Goal: Task Accomplishment & Management: Manage account settings

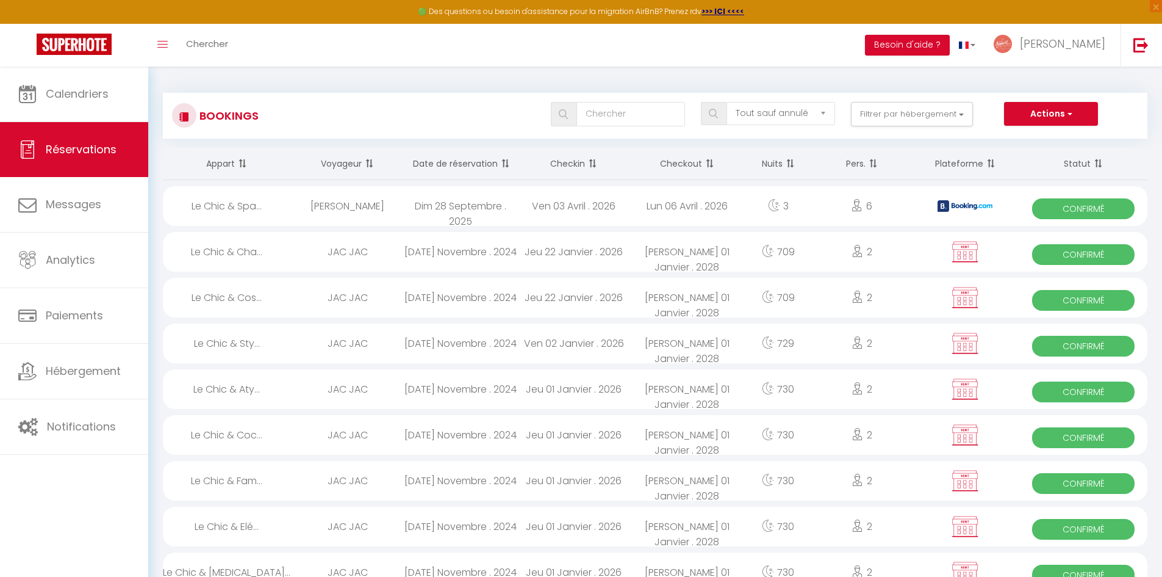
select select "not_cancelled"
click at [220, 48] on span "Chercher" at bounding box center [207, 43] width 42 height 13
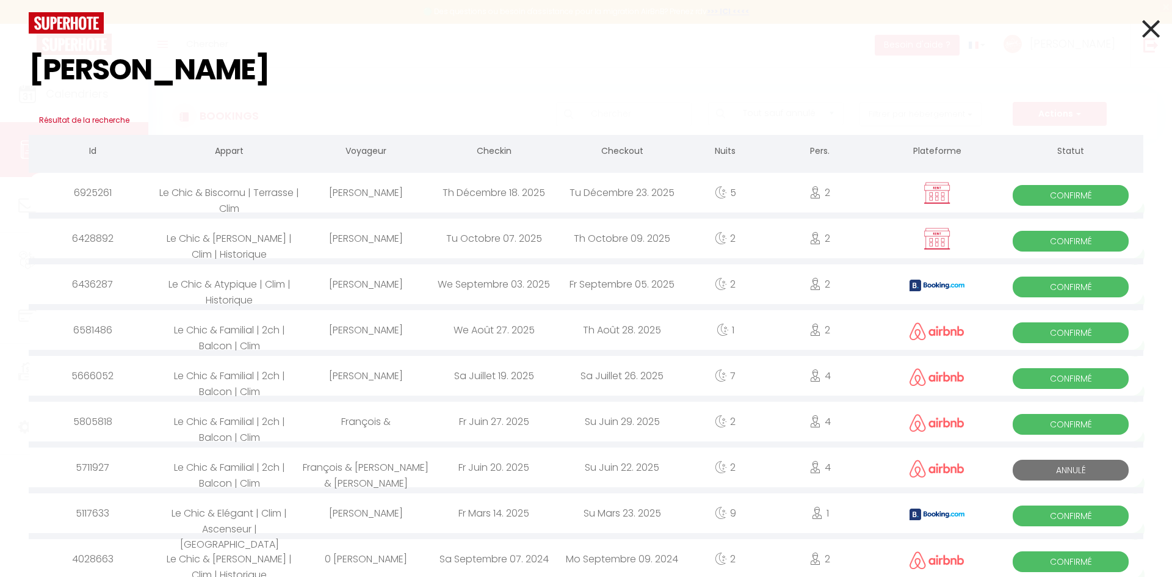
type input "[PERSON_NAME]"
click at [588, 191] on div "Tu Décembre 23. 2025" at bounding box center [622, 193] width 128 height 40
select select
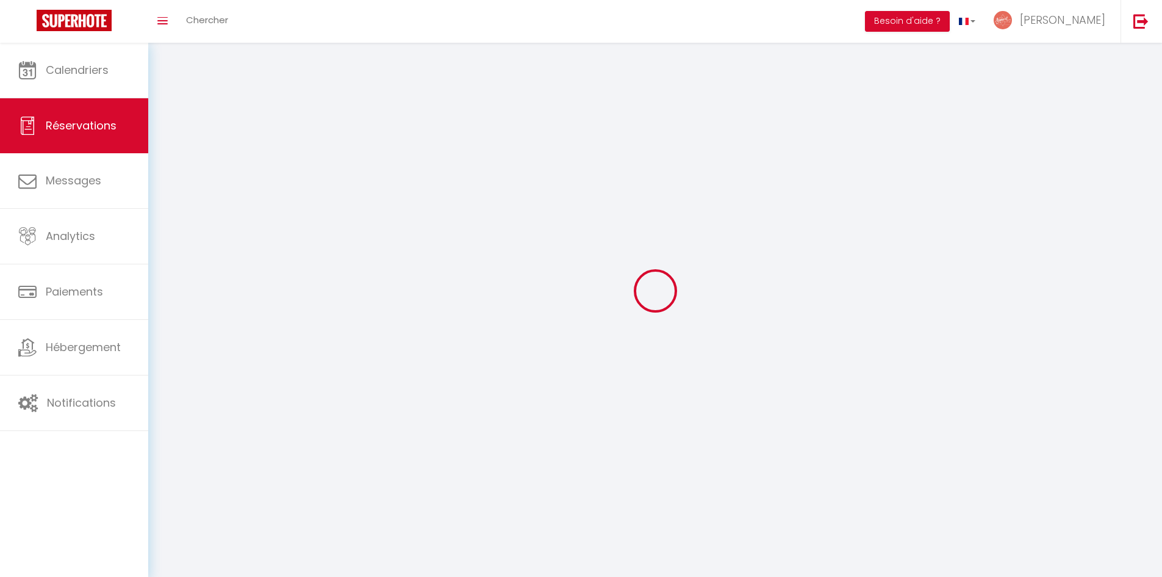
select select
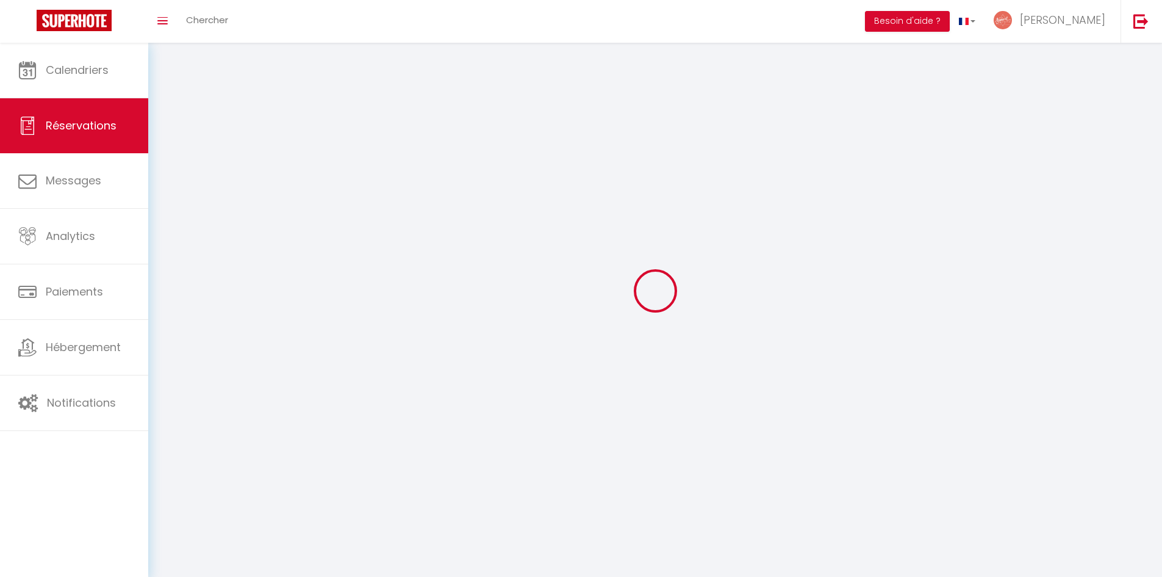
select select
checkbox input "false"
select select
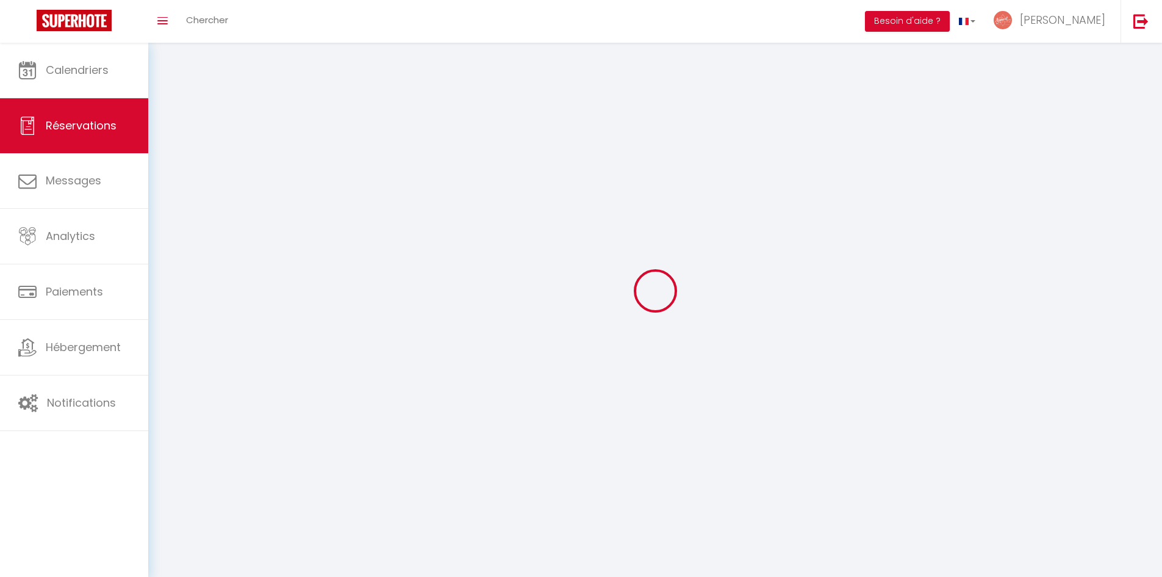
select select
checkbox input "false"
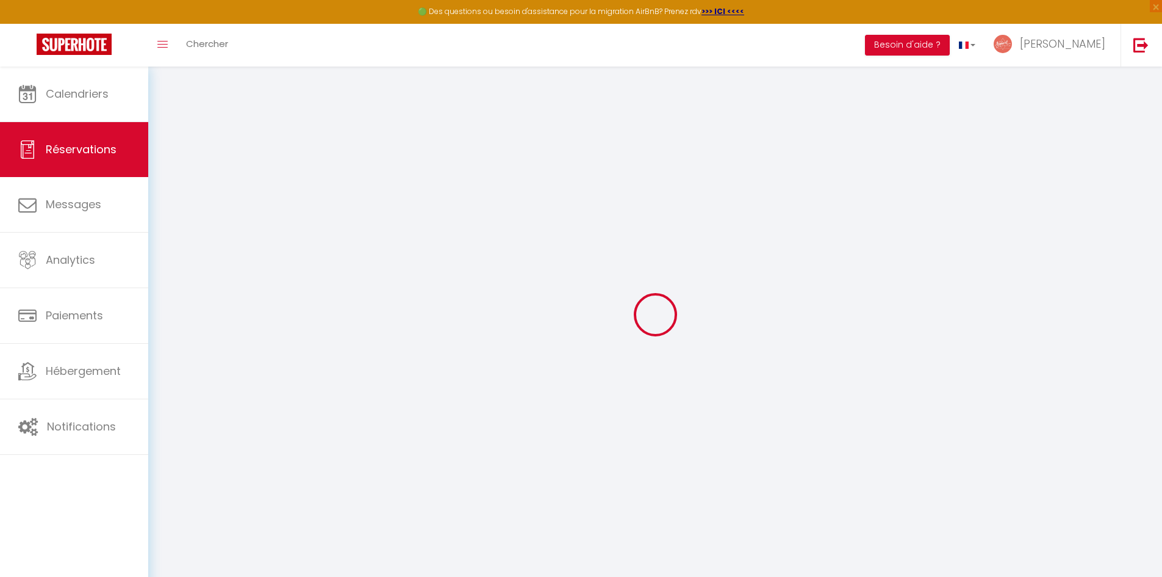
select select
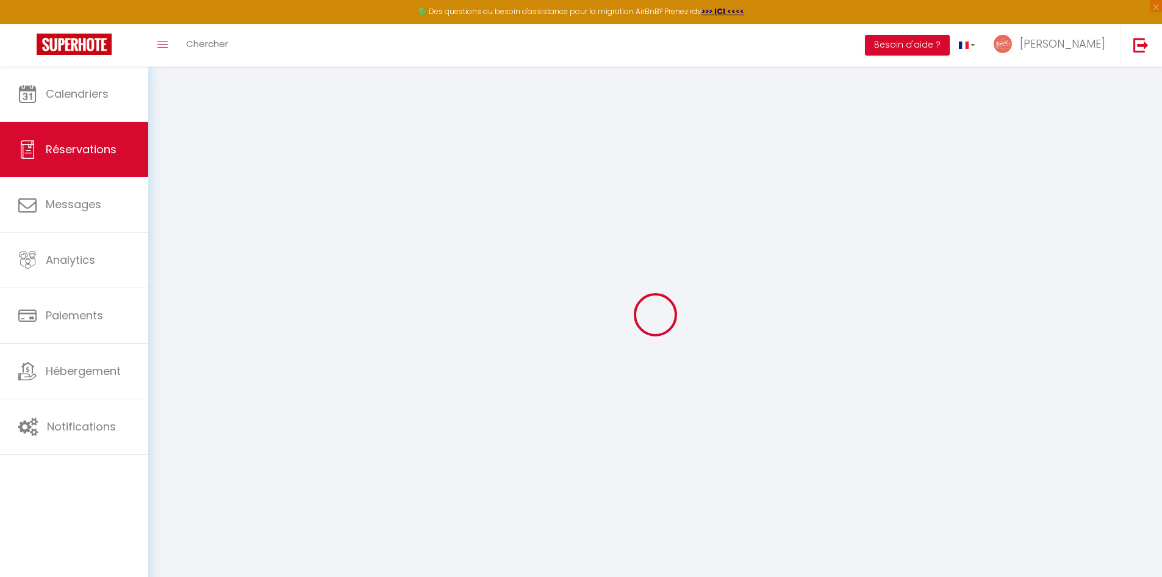
select select
checkbox input "false"
select select
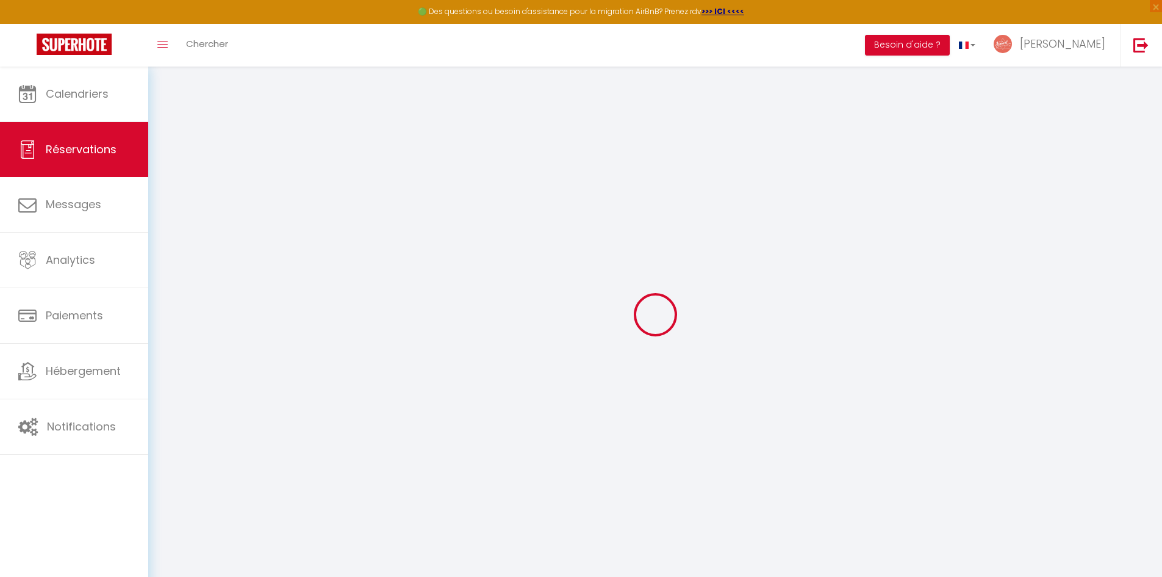
select select
checkbox input "false"
select select
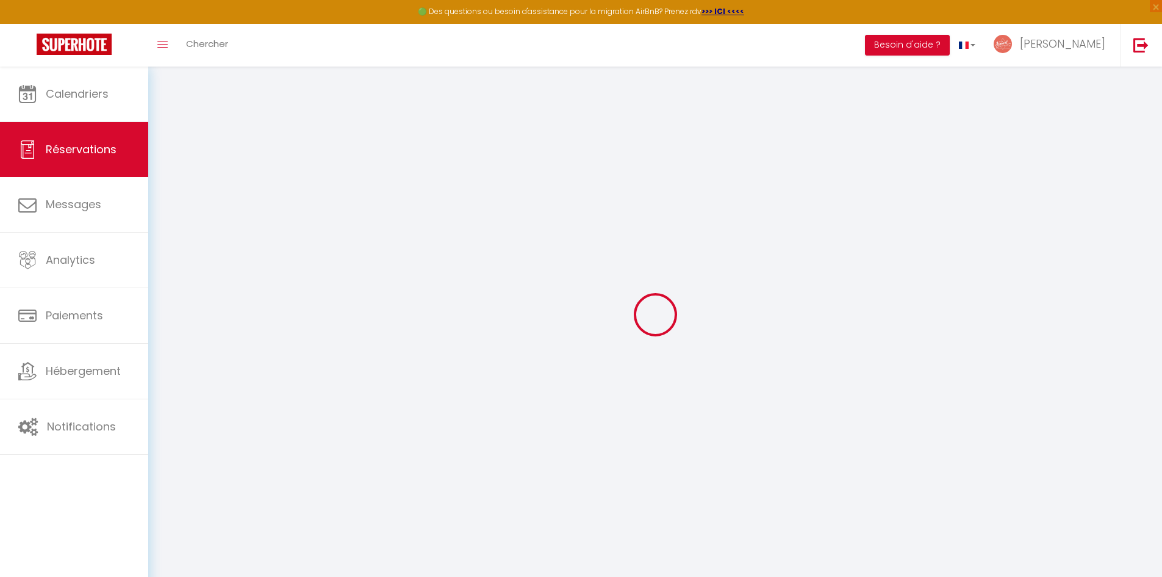
type input "[PERSON_NAME]"
type input "clerc"
type input "[EMAIL_ADDRESS][DOMAIN_NAME]"
type input "000000000"
select select "FR"
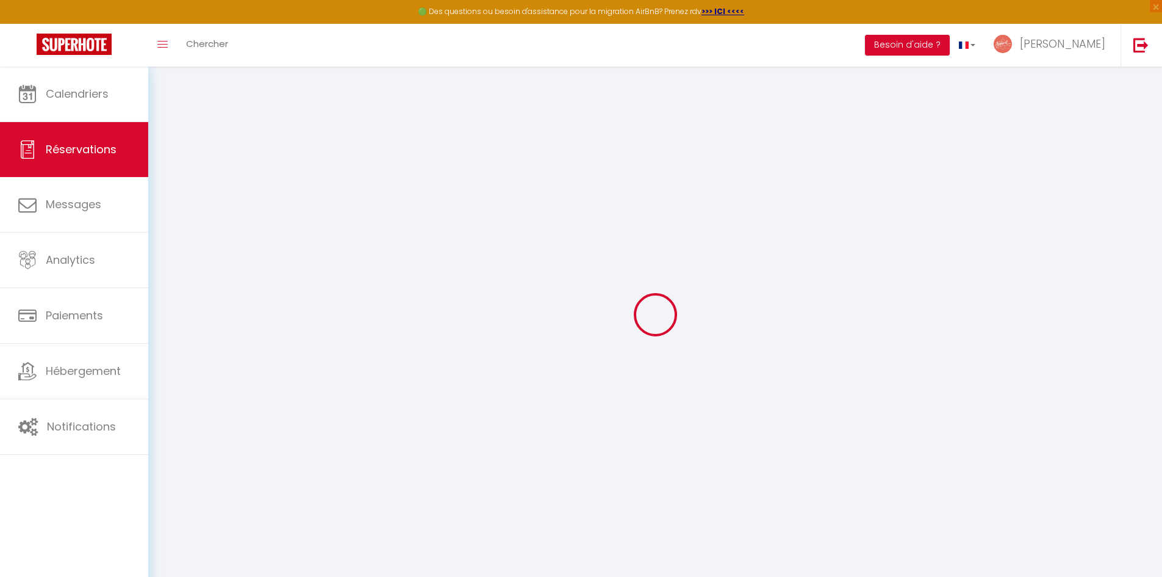
select select "51626"
select select "1"
type input "Jeu 18 Décembre 2025"
select select
type input "[DATE] Décembre 2025"
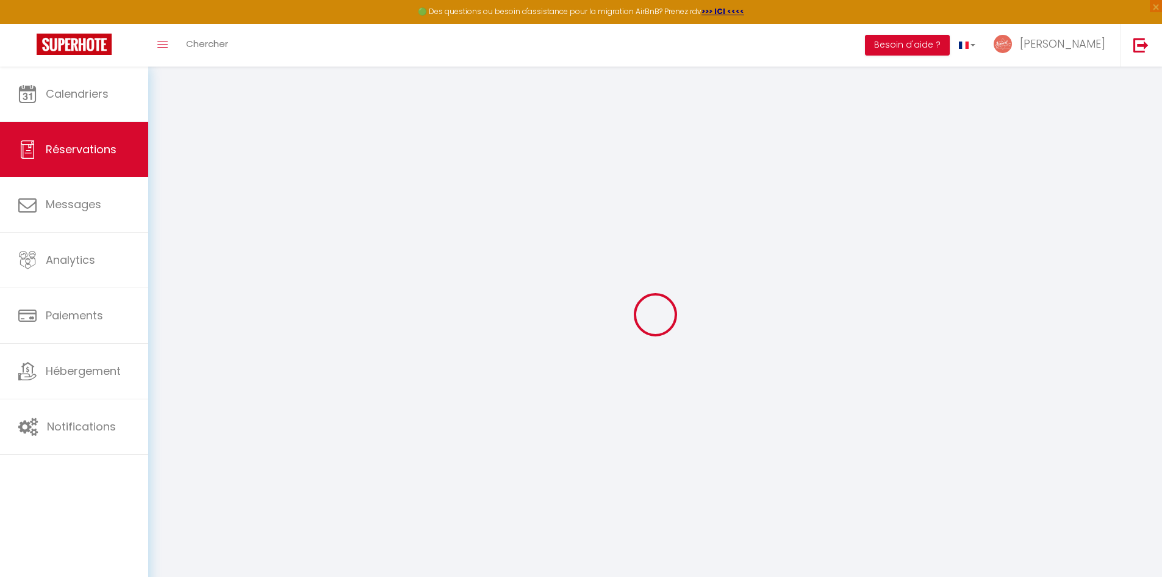
select select
type input "2"
select select "12"
select select
type input "267"
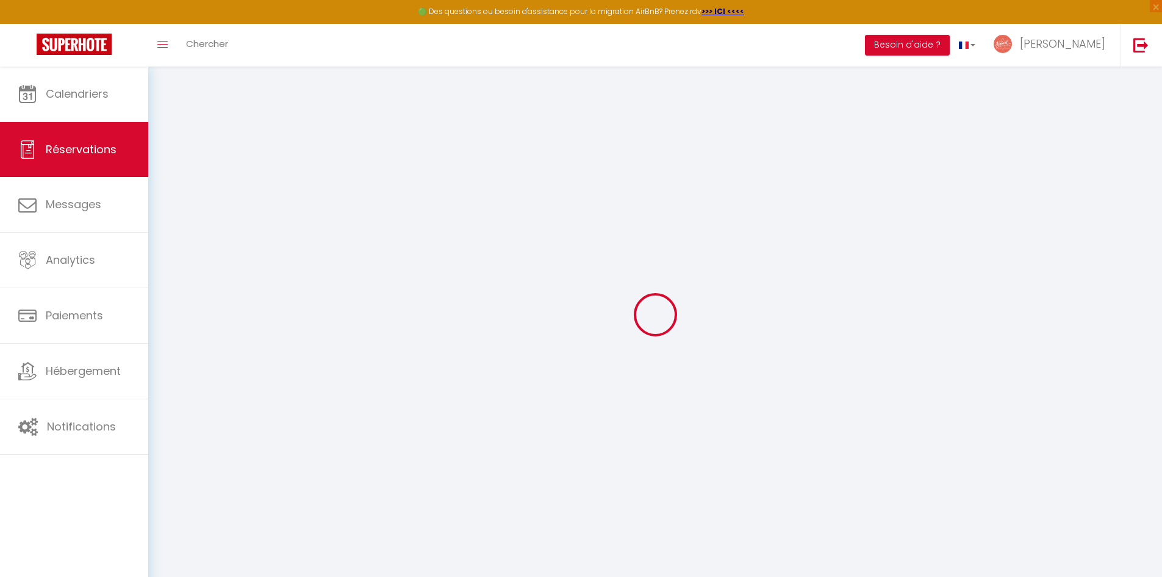
checkbox input "false"
type input "305.3"
type input "0"
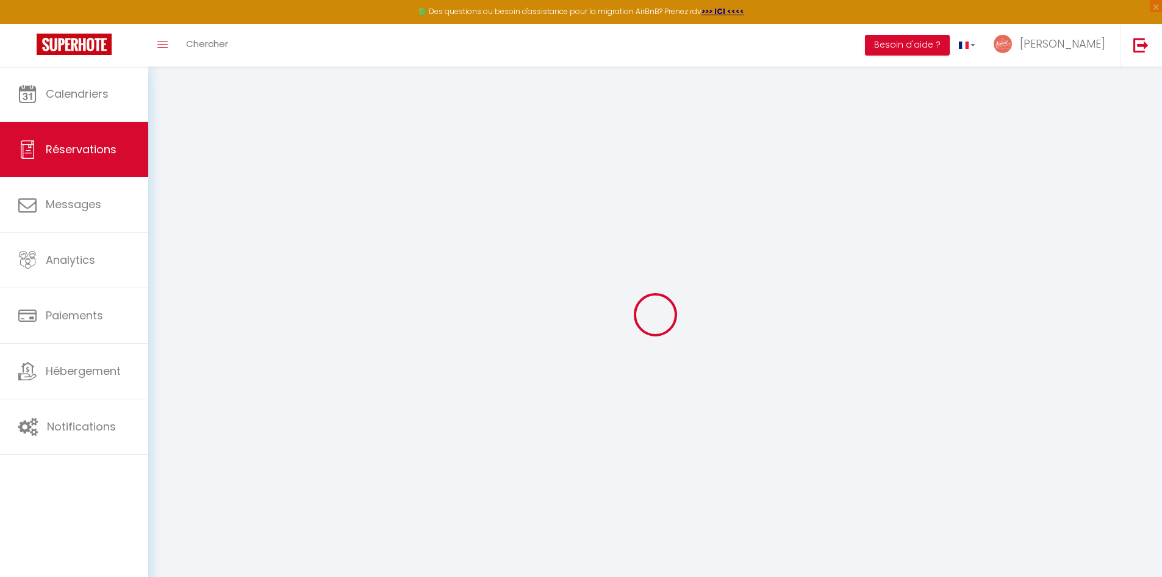
select select
select select "14"
checkbox input "false"
select select
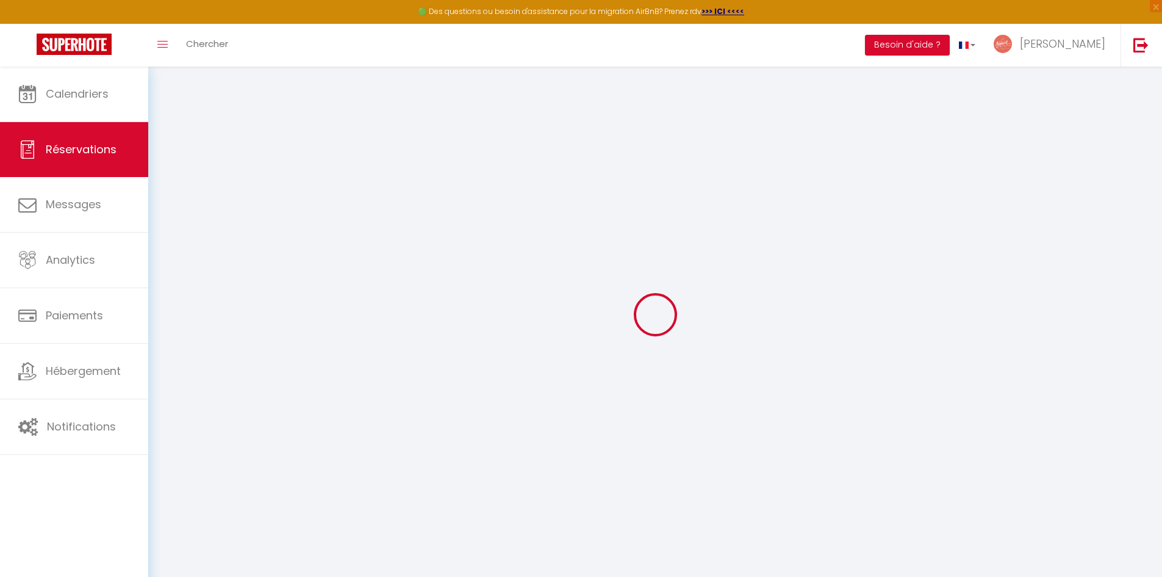
select select
checkbox input "false"
select select
checkbox input "false"
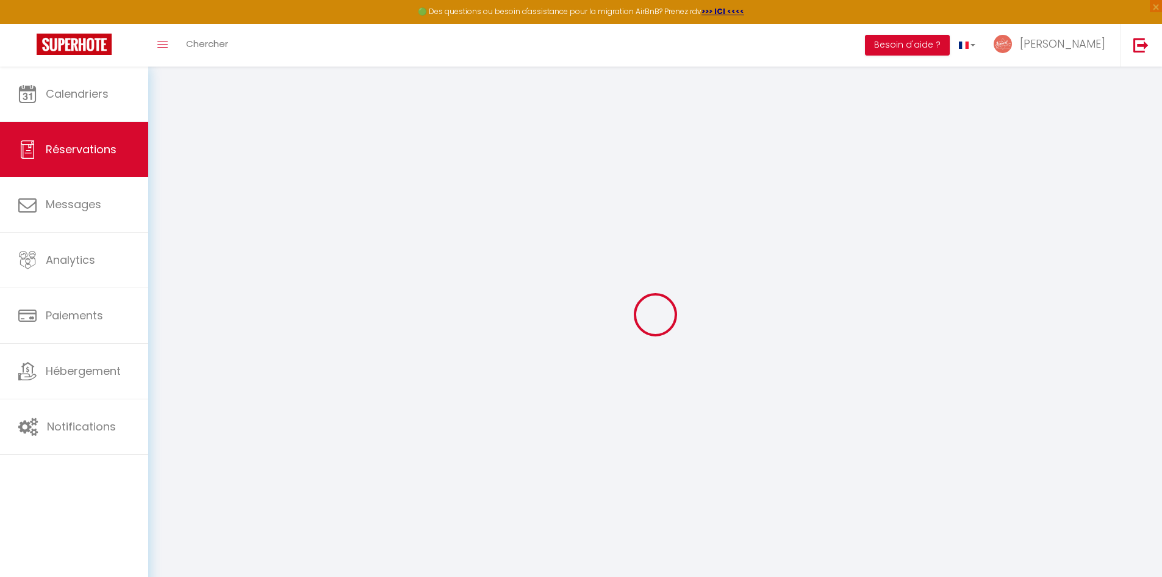
select select
checkbox input "false"
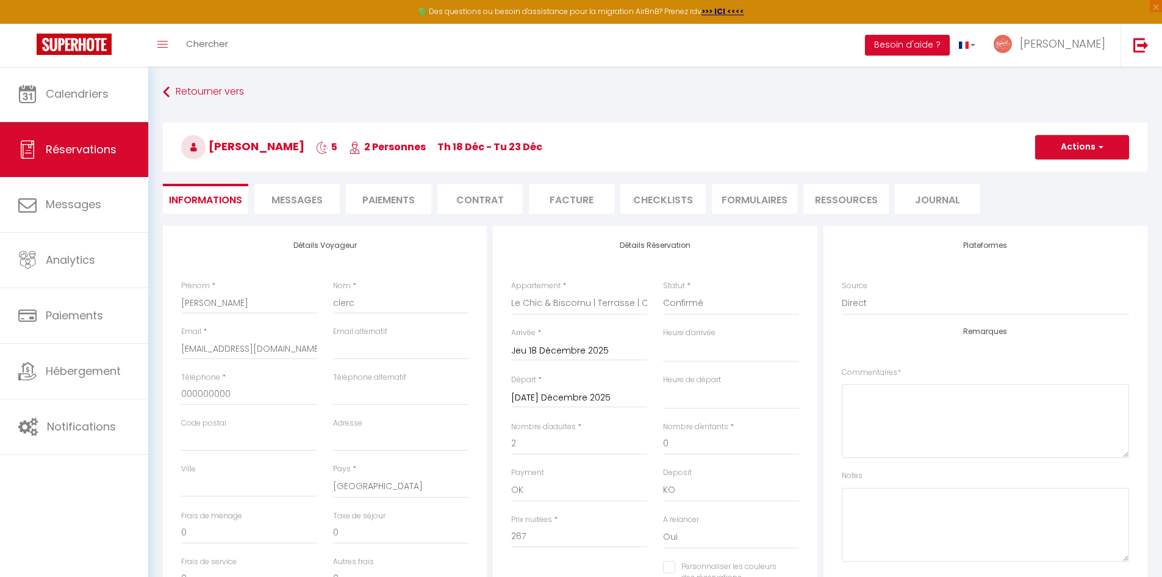
type input "30"
type input "8.3"
select select
checkbox input "false"
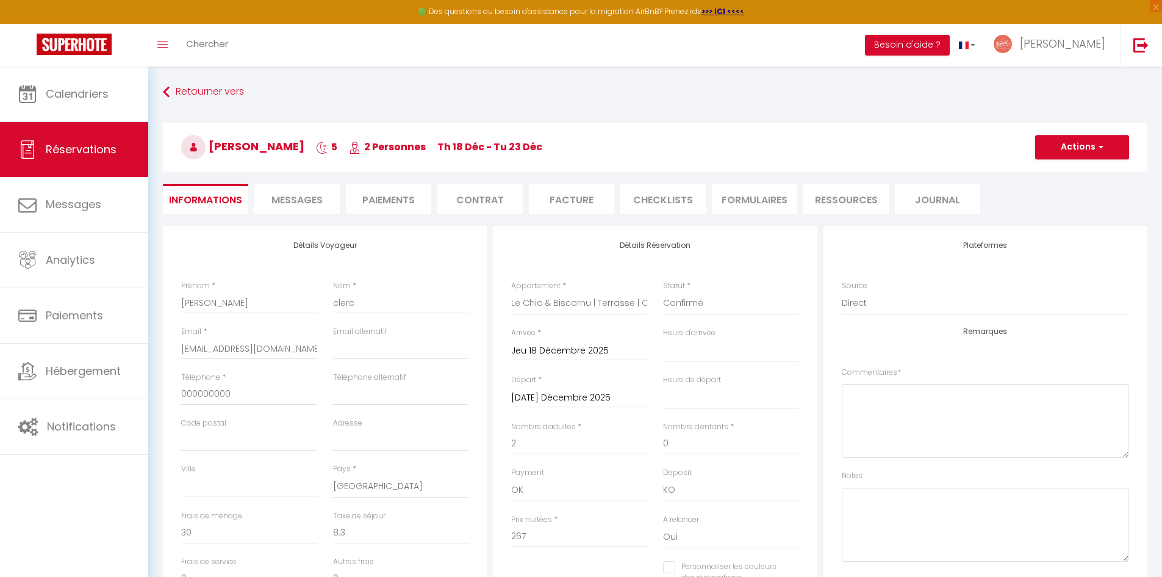
select select
checkbox input "false"
click at [1094, 138] on button "Actions" at bounding box center [1083, 147] width 94 height 24
click at [998, 241] on h4 "Plateformes" at bounding box center [985, 245] width 287 height 9
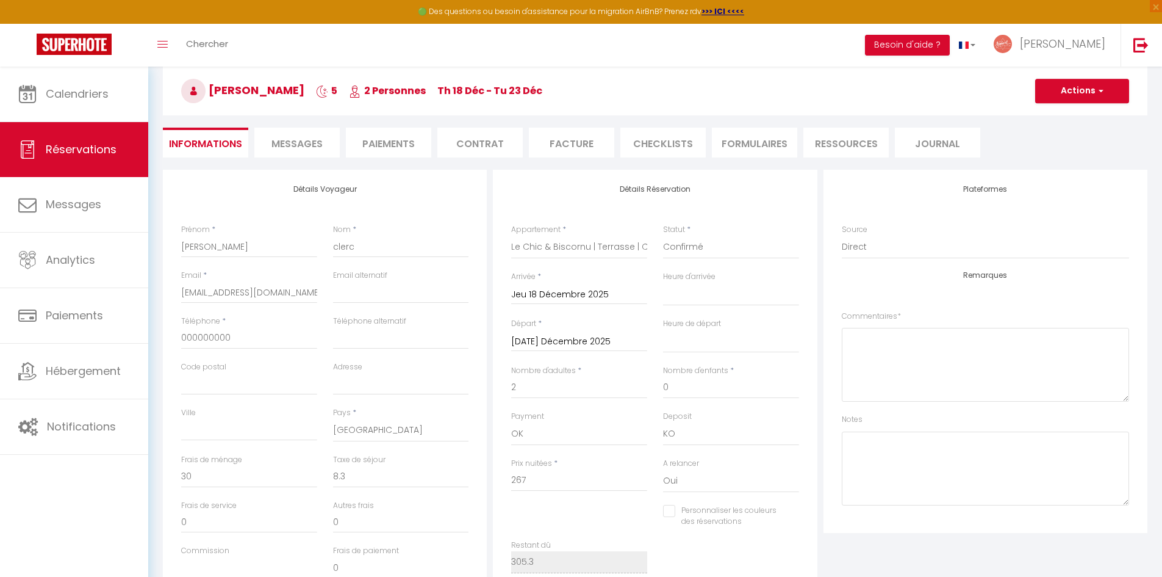
scroll to position [58, 0]
click at [742, 248] on select "Confirmé Non Confirmé [PERSON_NAME] par le voyageur No Show Request" at bounding box center [731, 245] width 136 height 23
select select "5"
click at [663, 234] on select "Confirmé Non Confirmé [PERSON_NAME] par le voyageur No Show Request" at bounding box center [731, 245] width 136 height 23
select select
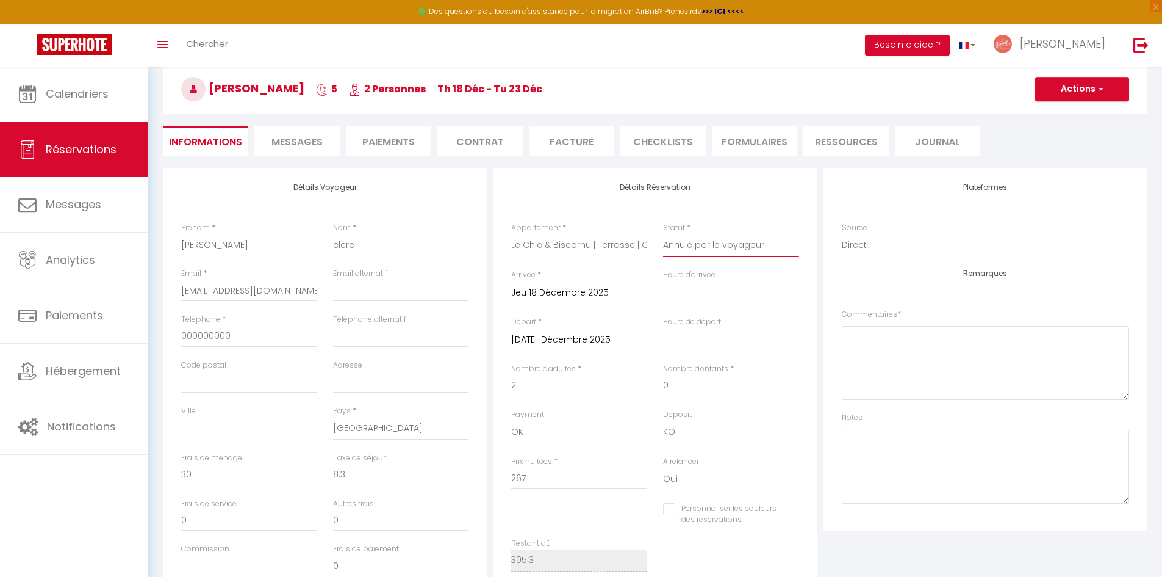
select select
checkbox input "false"
click at [808, 291] on div "Détails Réservation Appartement * Le Chic & Cocon | Clim | Centre Historique Le…" at bounding box center [655, 383] width 324 height 431
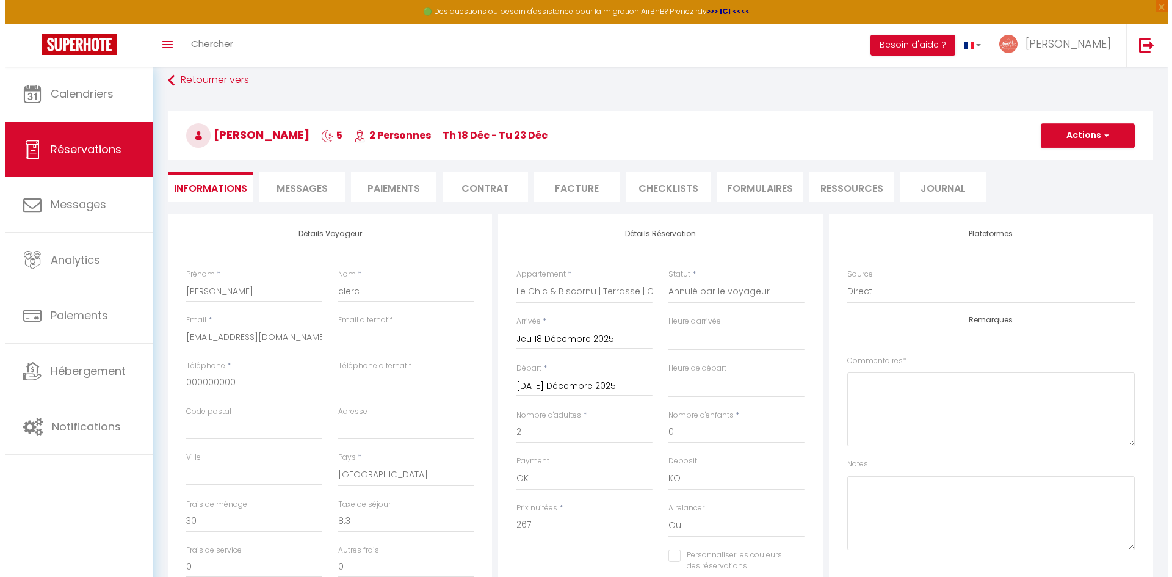
scroll to position [0, 0]
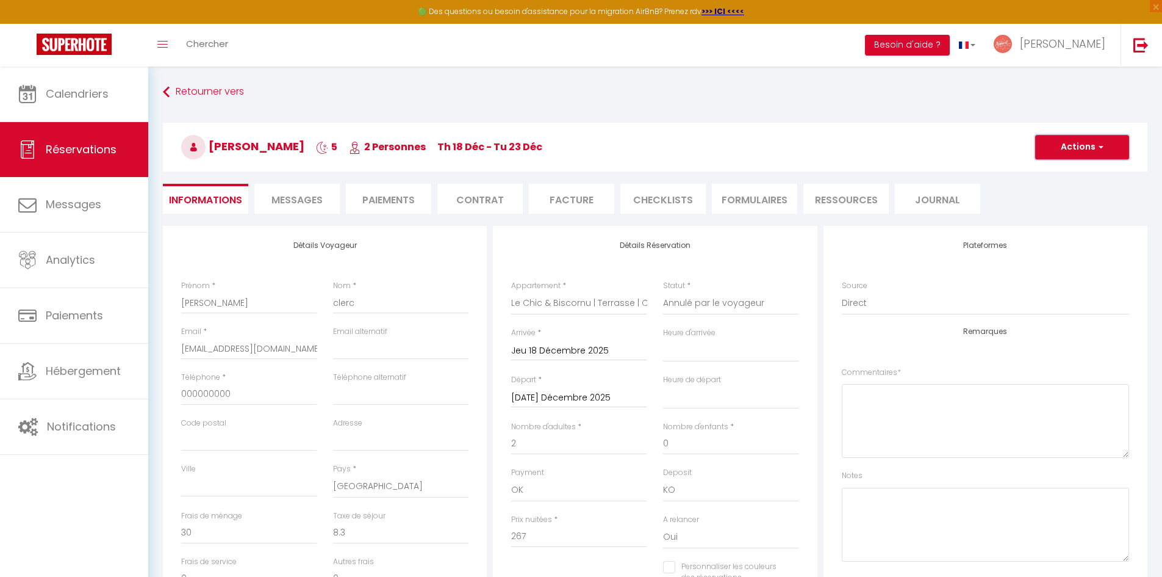
click at [1083, 153] on button "Actions" at bounding box center [1083, 147] width 94 height 24
click at [1074, 176] on link "Enregistrer" at bounding box center [1070, 174] width 96 height 16
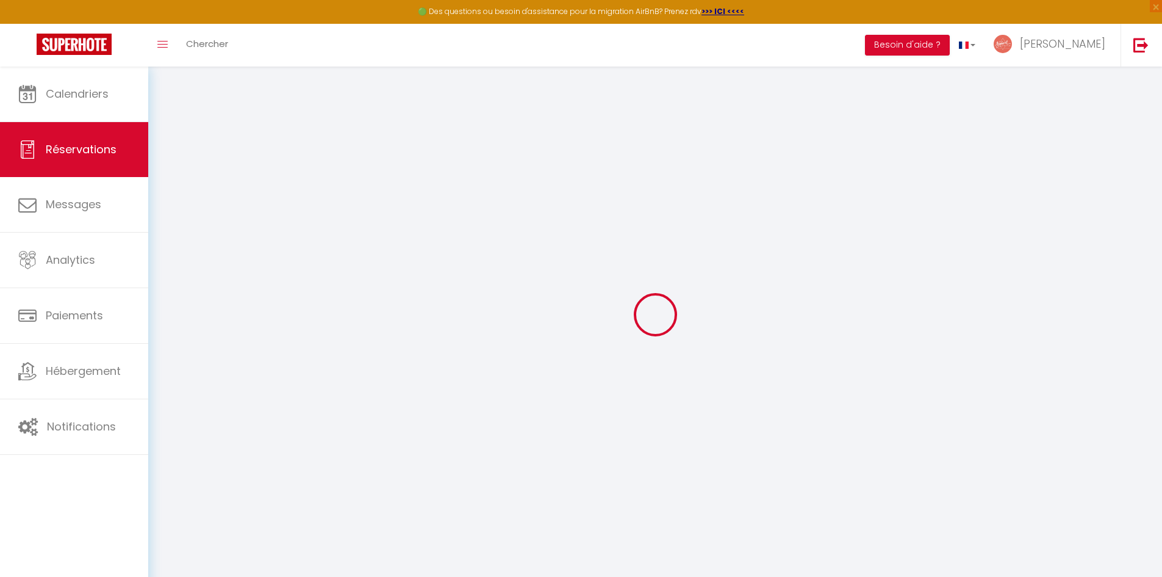
select select "not_cancelled"
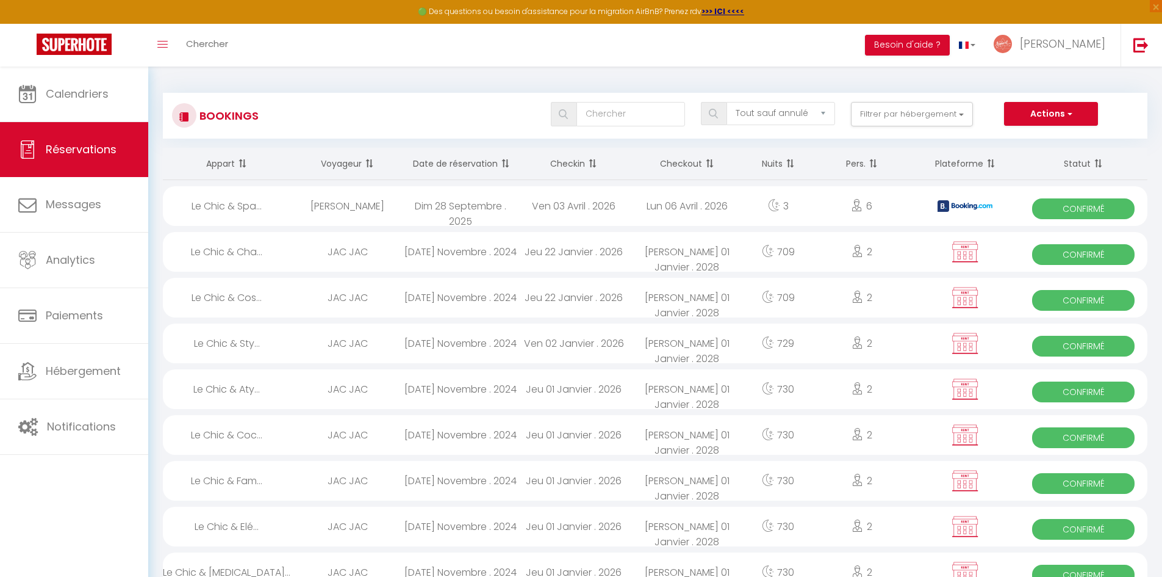
click at [450, 63] on div "Toggle menubar Chercher BUTTON Besoin d'aide ? [PERSON_NAME] Équipe" at bounding box center [620, 45] width 1065 height 43
click at [229, 59] on link "Chercher" at bounding box center [207, 45] width 60 height 43
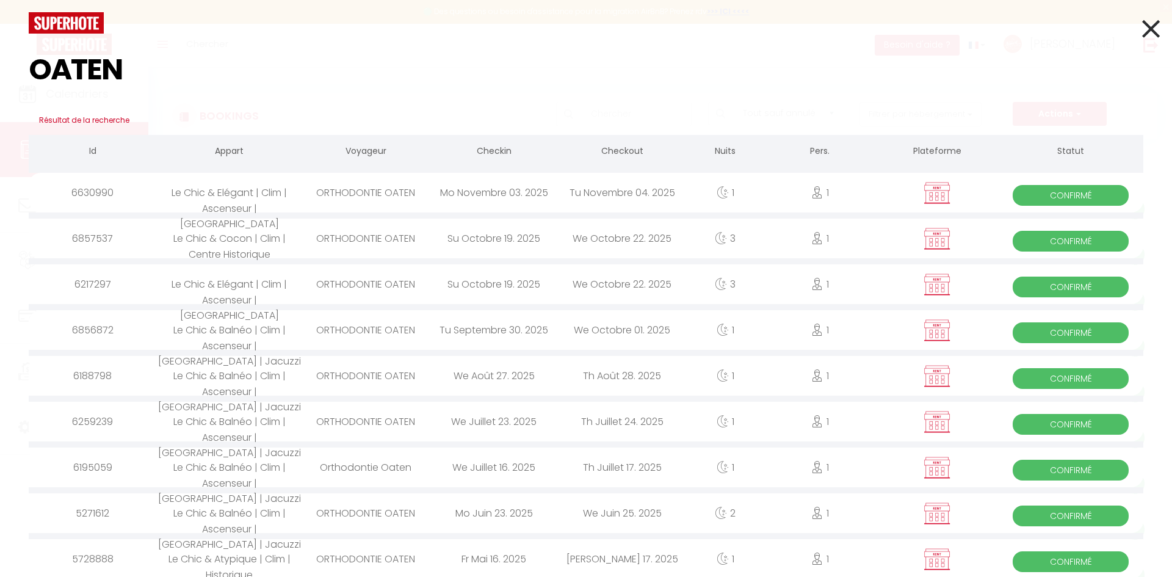
type input "OATEN"
click at [1142, 29] on icon at bounding box center [1151, 28] width 18 height 31
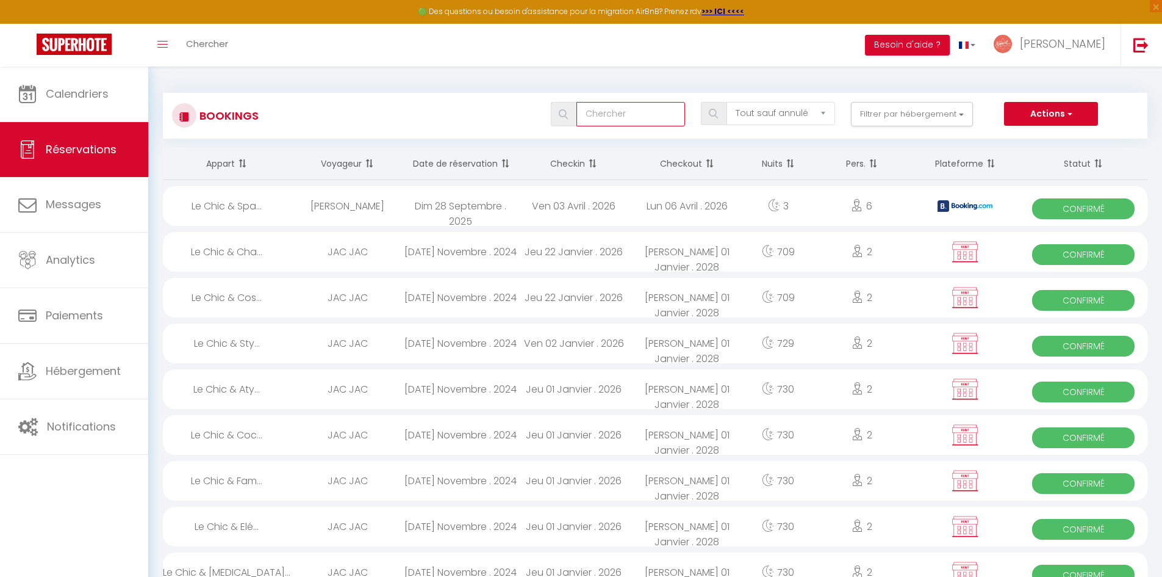
click at [633, 117] on input "text" at bounding box center [631, 114] width 109 height 24
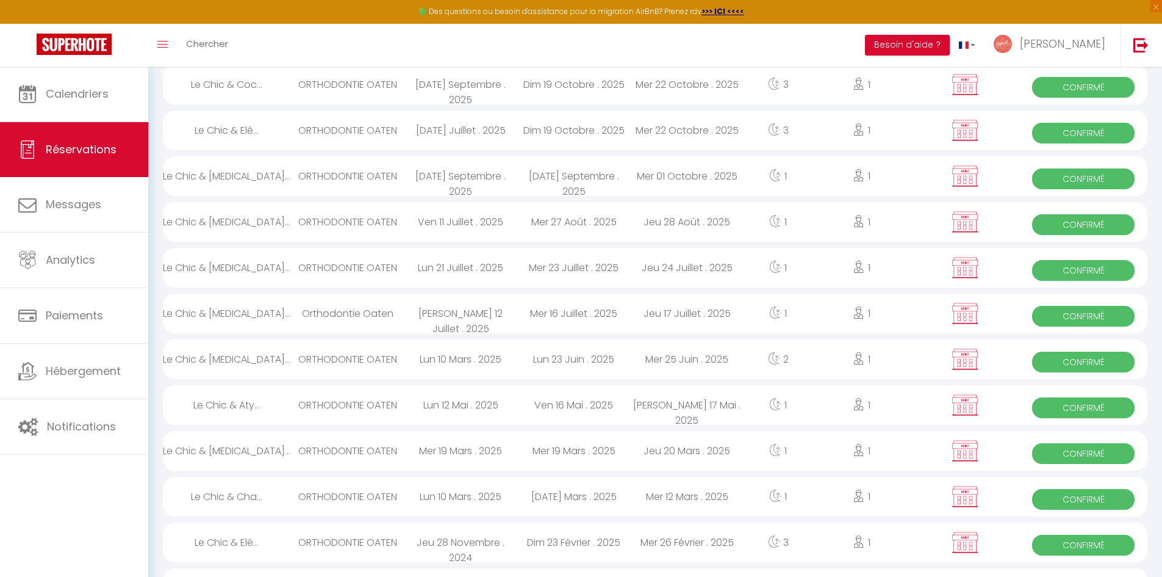
scroll to position [168, 0]
type input "OATEN"
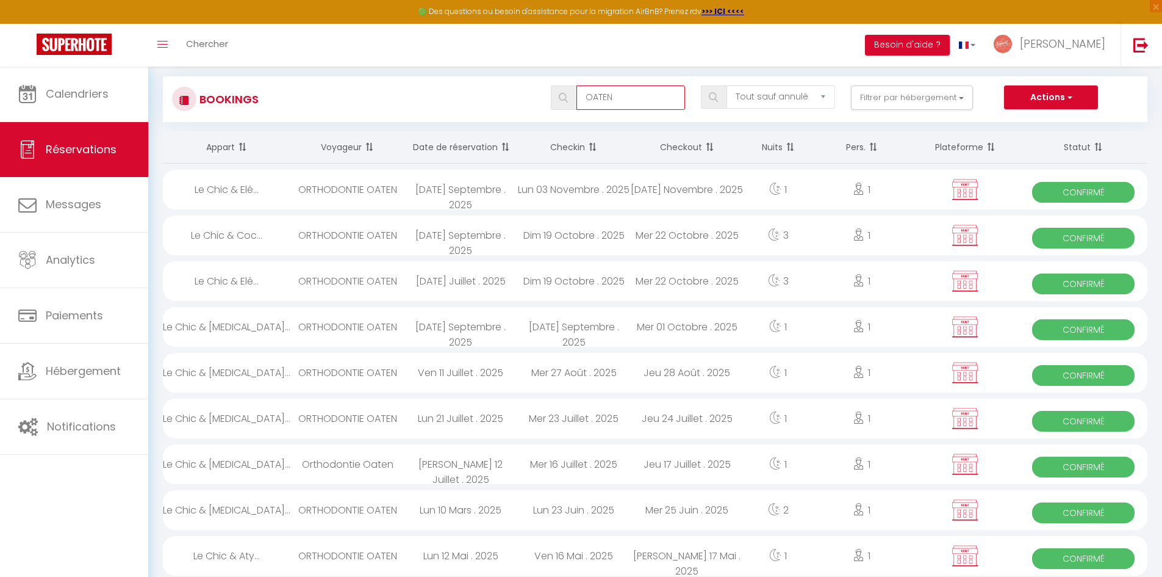
scroll to position [0, 0]
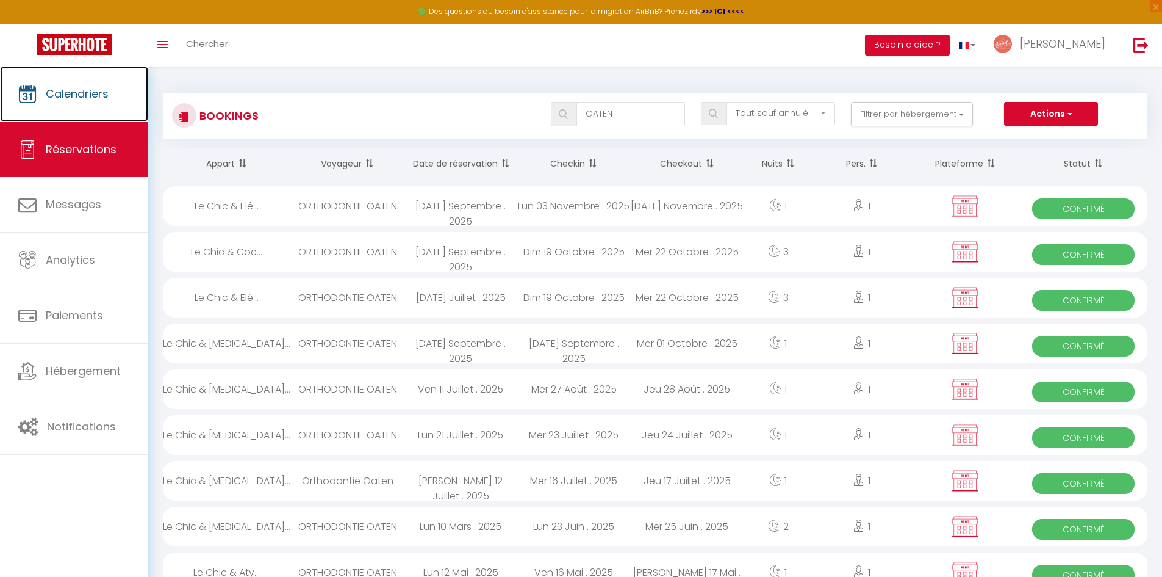
click at [73, 106] on link "Calendriers" at bounding box center [74, 94] width 148 height 55
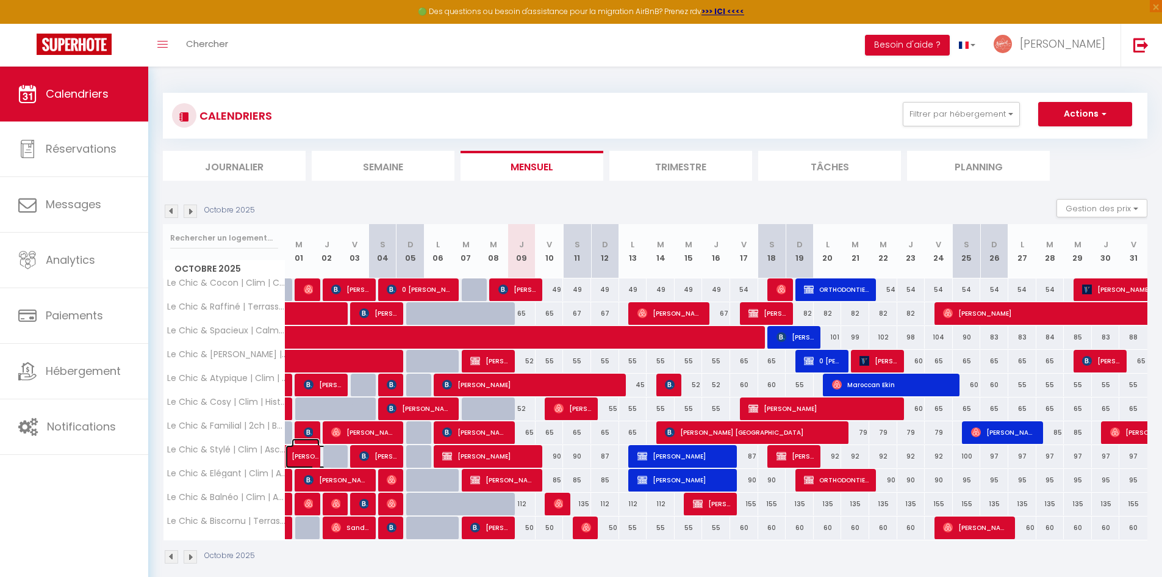
click at [298, 456] on span "[PERSON_NAME]" at bounding box center [306, 449] width 28 height 23
select select "OK"
select select "KO"
select select "0"
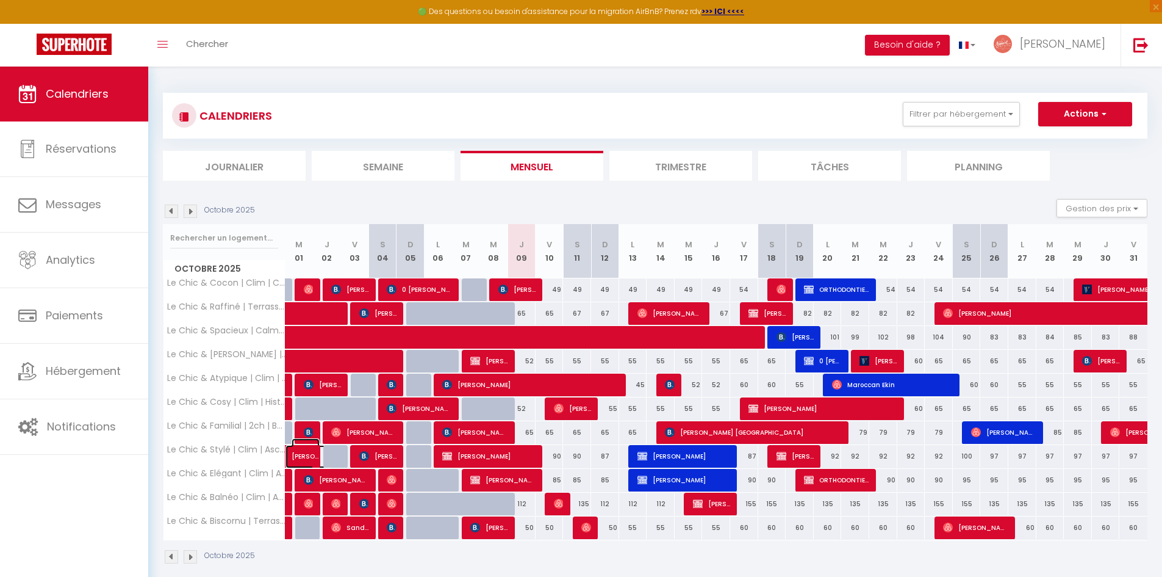
select select "1"
select select
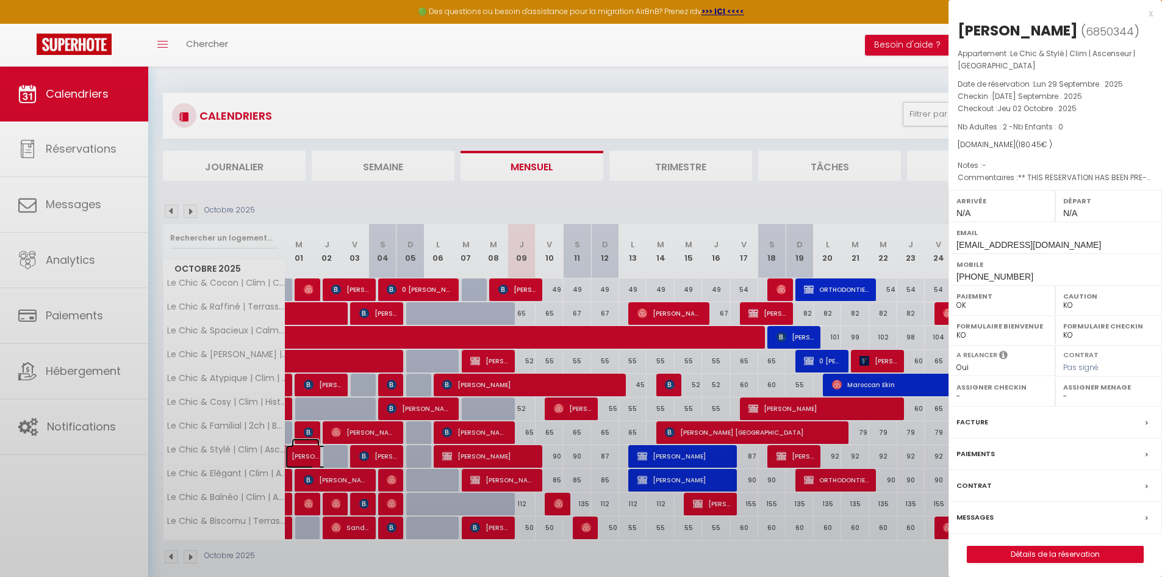
select select "37993"
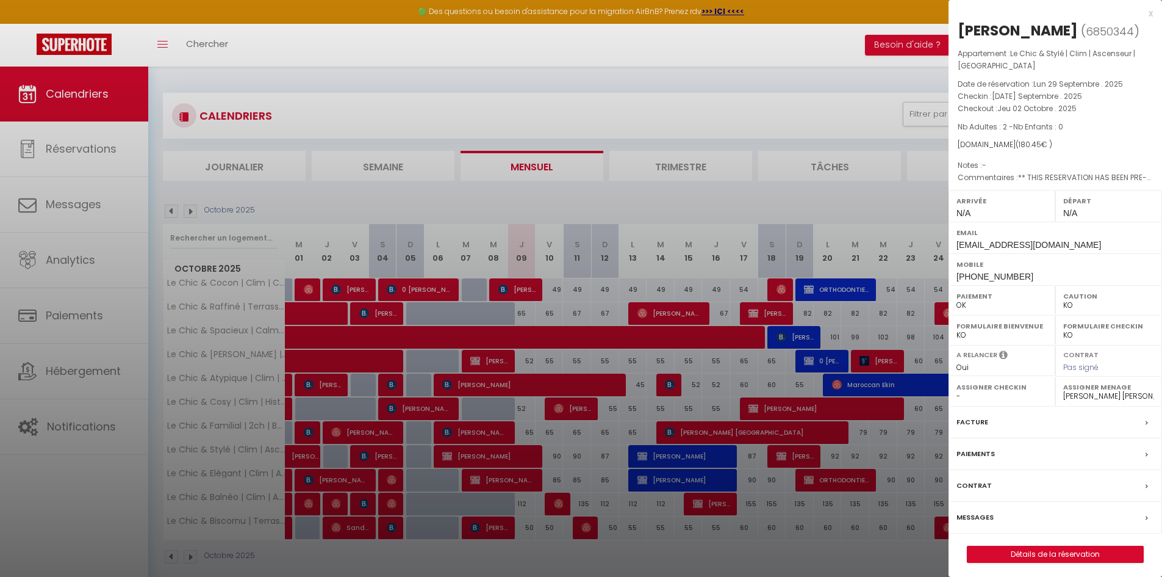
click at [373, 456] on div at bounding box center [581, 288] width 1162 height 577
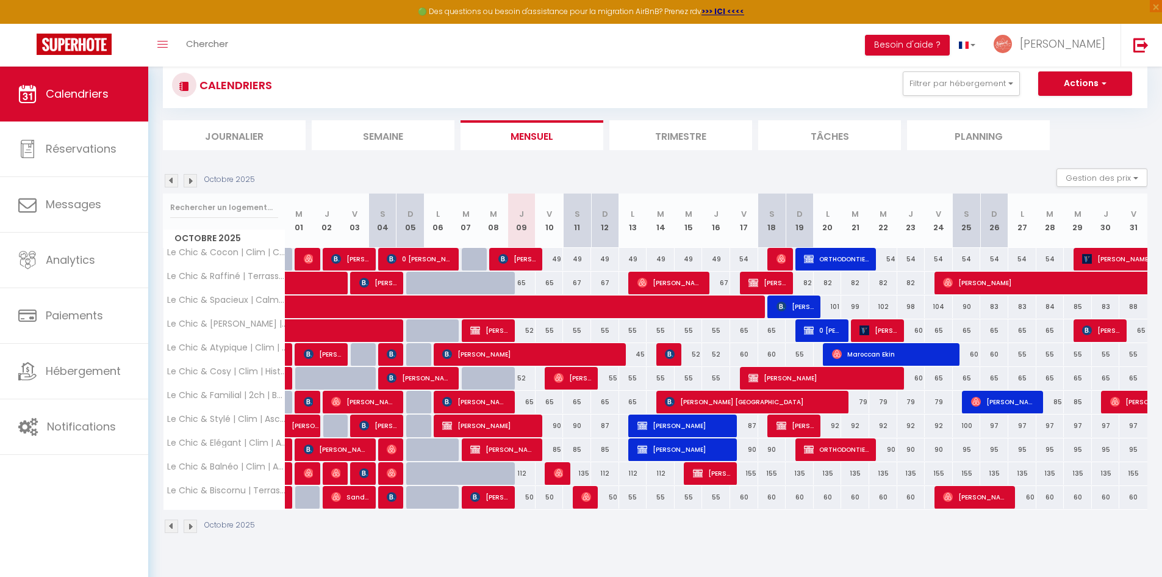
scroll to position [30, 0]
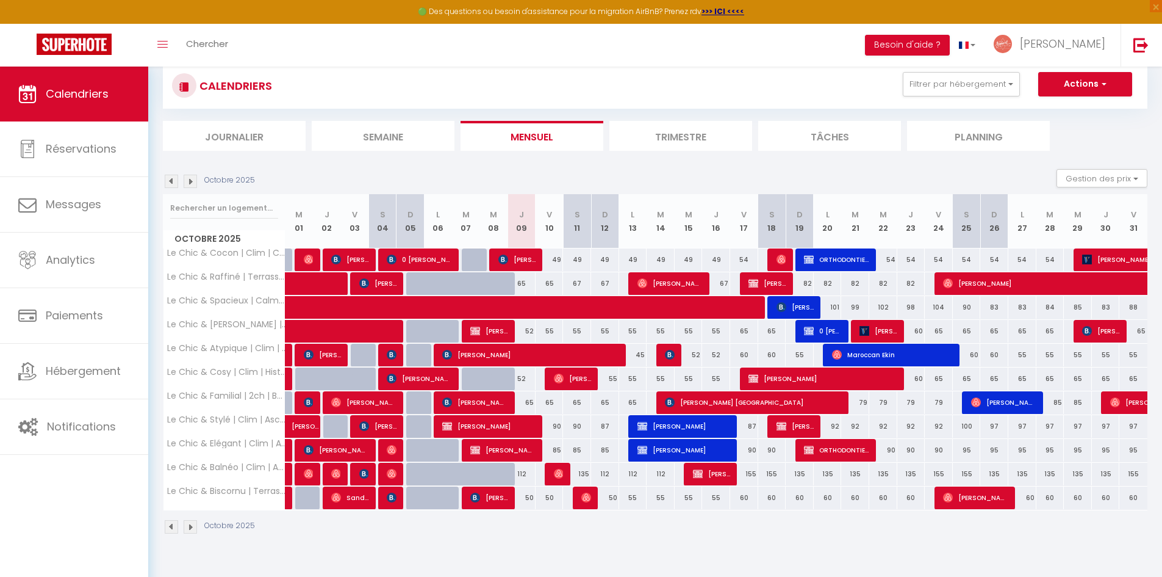
click at [174, 181] on img at bounding box center [171, 181] width 13 height 13
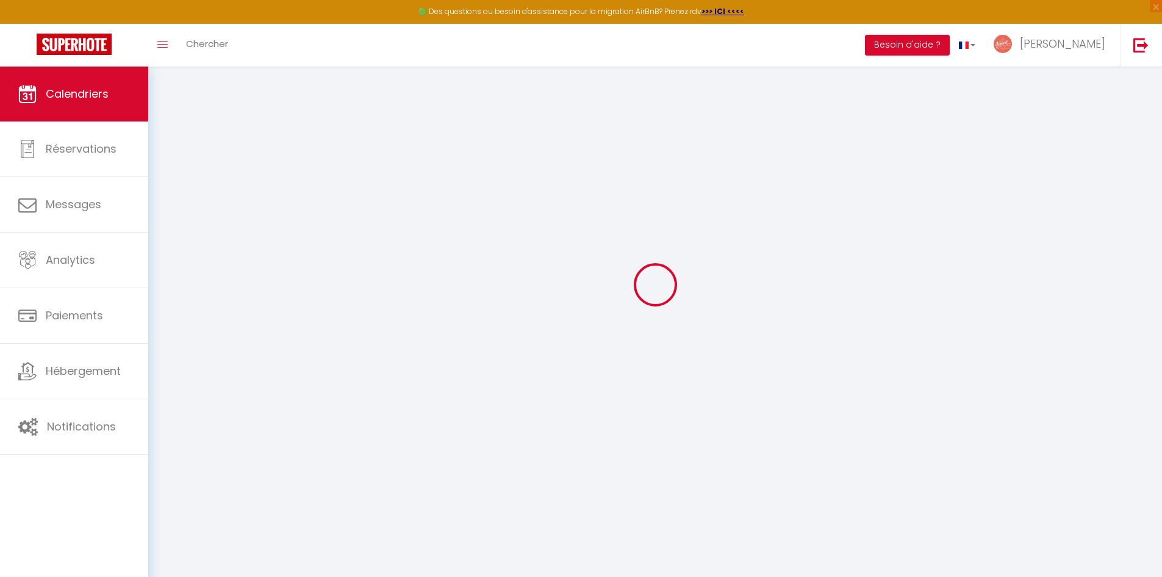
select select "KO"
select select "0"
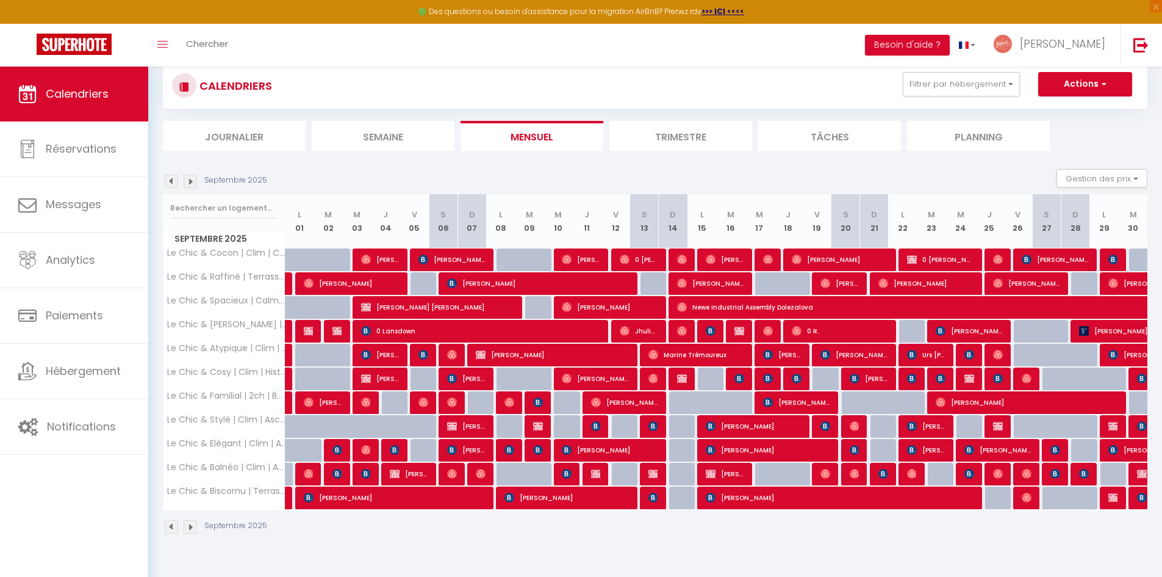
scroll to position [67, 0]
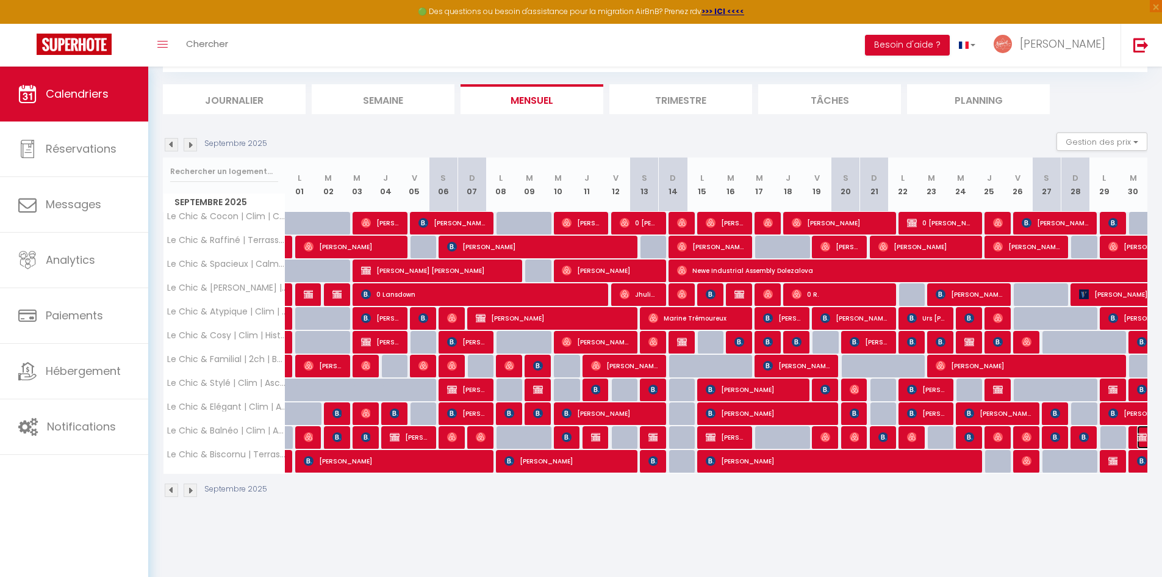
click at [1142, 436] on img at bounding box center [1142, 437] width 10 height 10
select select "38919"
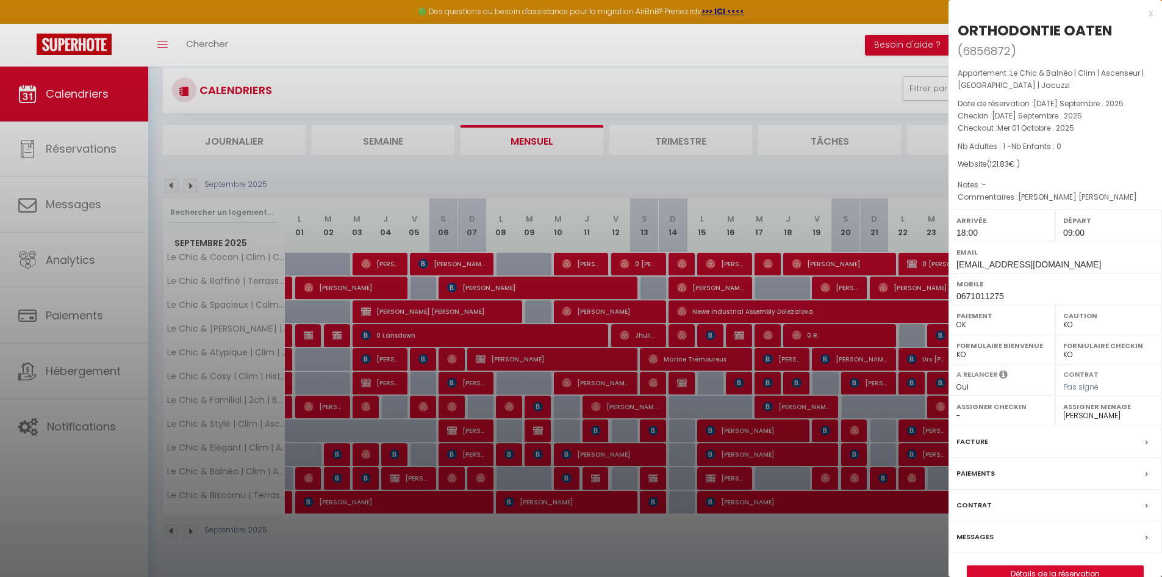
scroll to position [24, 0]
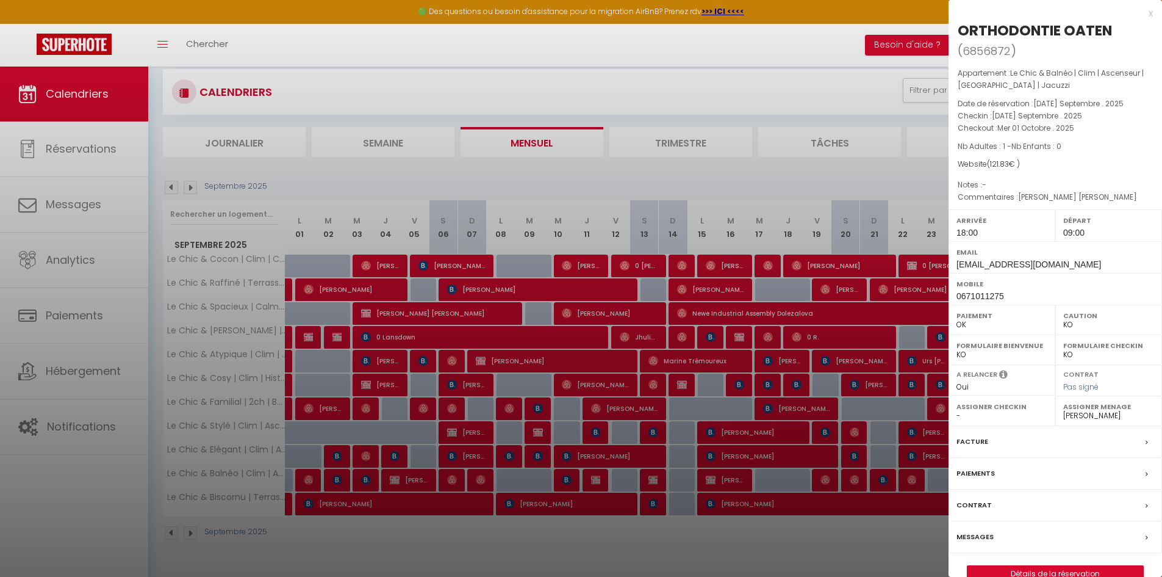
click at [407, 519] on div at bounding box center [581, 288] width 1162 height 577
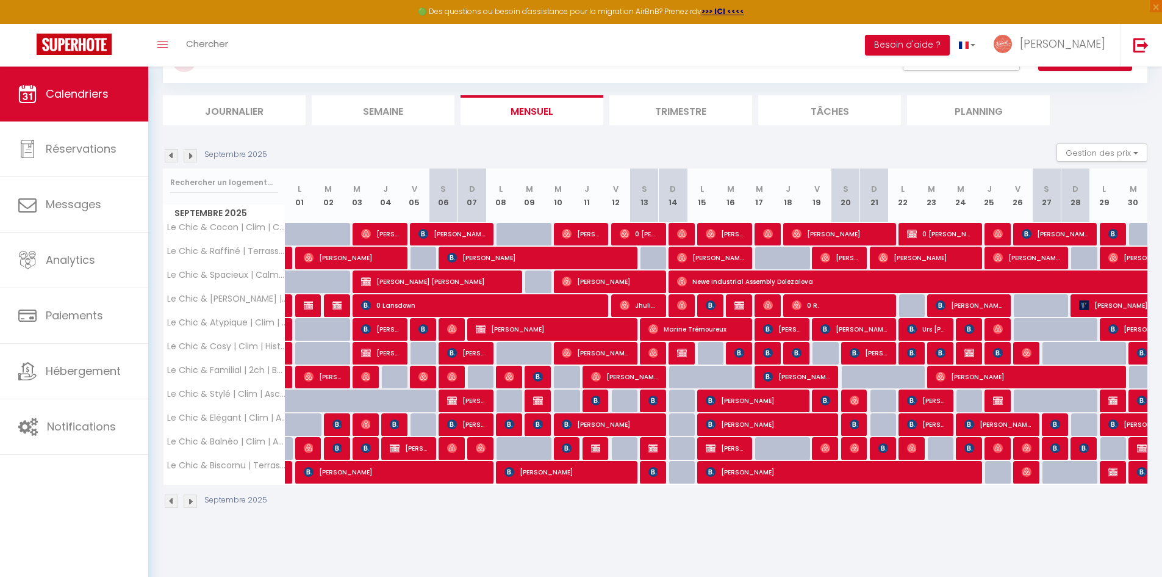
scroll to position [0, 0]
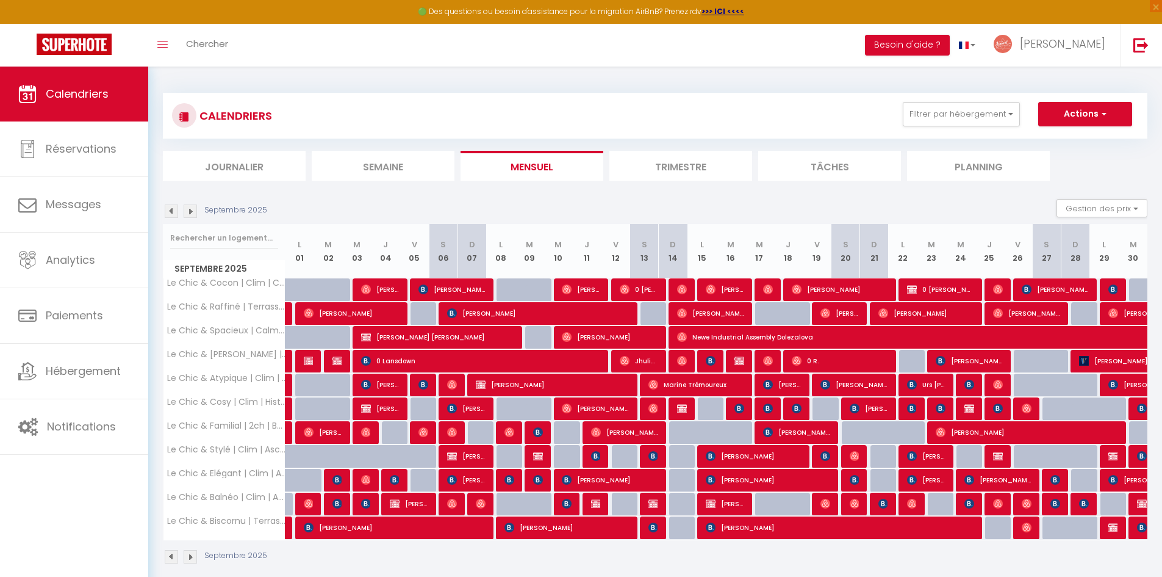
click at [190, 203] on div "Septembre 2025 Gestion des prix Nb Nuits minimum Règles Disponibilité" at bounding box center [655, 211] width 985 height 25
click at [190, 208] on img at bounding box center [190, 210] width 13 height 13
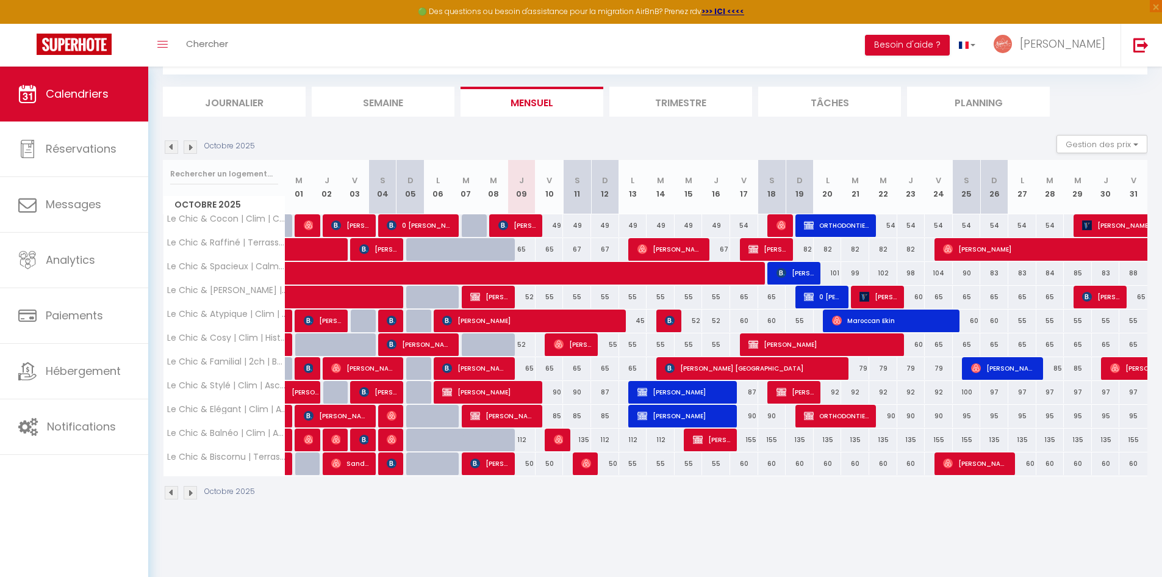
scroll to position [65, 0]
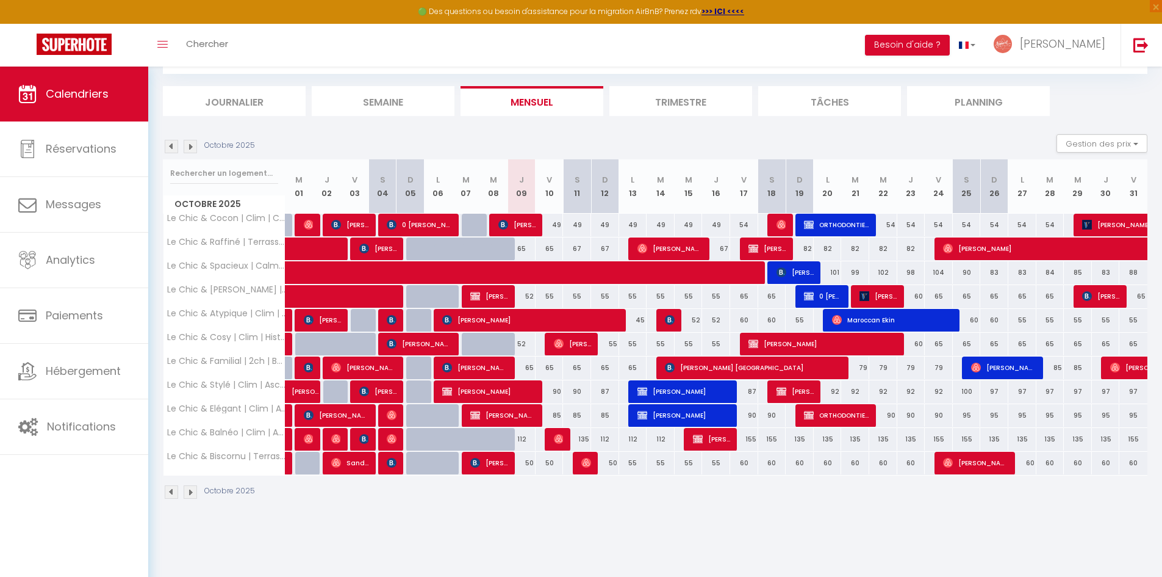
click at [546, 15] on div "🟢 Des questions ou besoin d'assistance pour la migration AirBnB? Prenez rdv >>>…" at bounding box center [581, 12] width 1162 height 24
click at [1079, 148] on button "Gestion des prix" at bounding box center [1102, 143] width 91 height 18
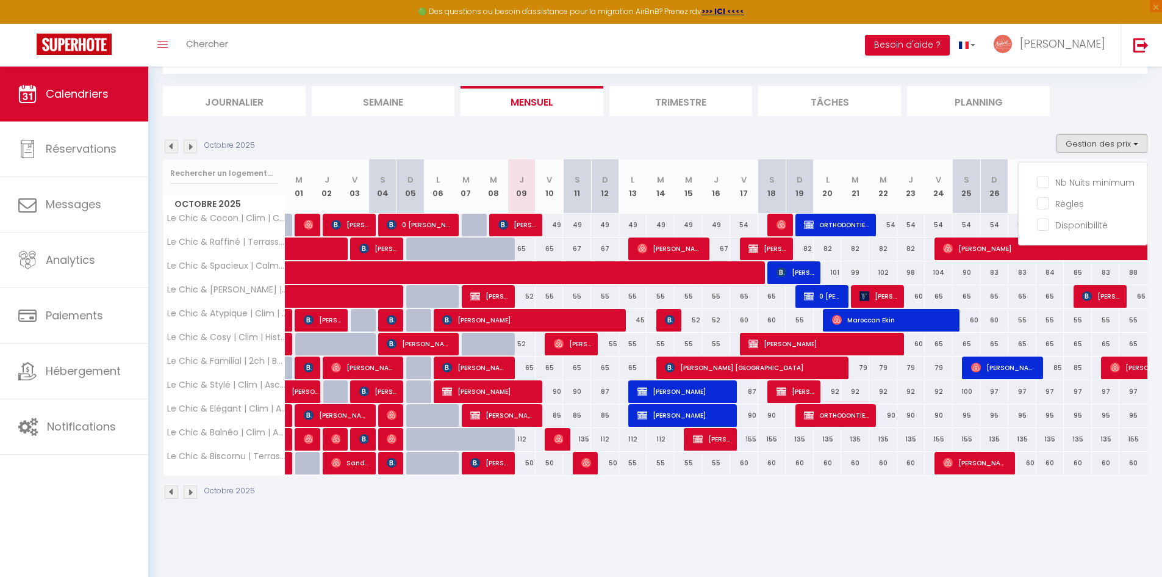
click at [1092, 99] on ul "Journalier [GEOGRAPHIC_DATA] Mensuel Trimestre Tâches Planning" at bounding box center [655, 101] width 985 height 30
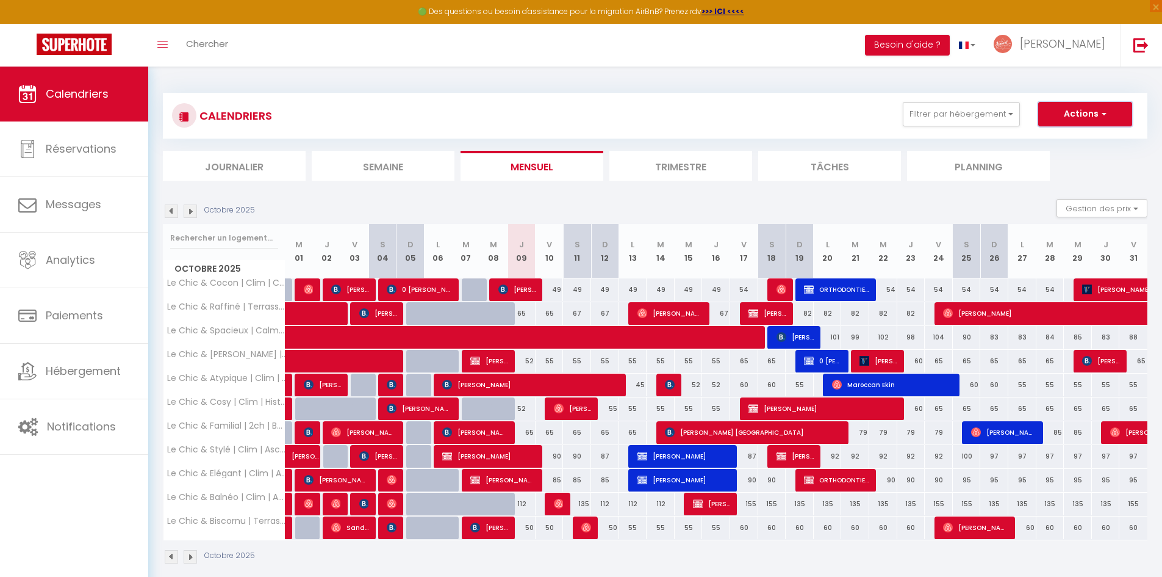
click at [1094, 109] on button "Actions" at bounding box center [1086, 114] width 94 height 24
click at [1072, 159] on link "Exporter les réservations" at bounding box center [1073, 160] width 106 height 18
type input "[EMAIL_ADDRESS][DOMAIN_NAME]"
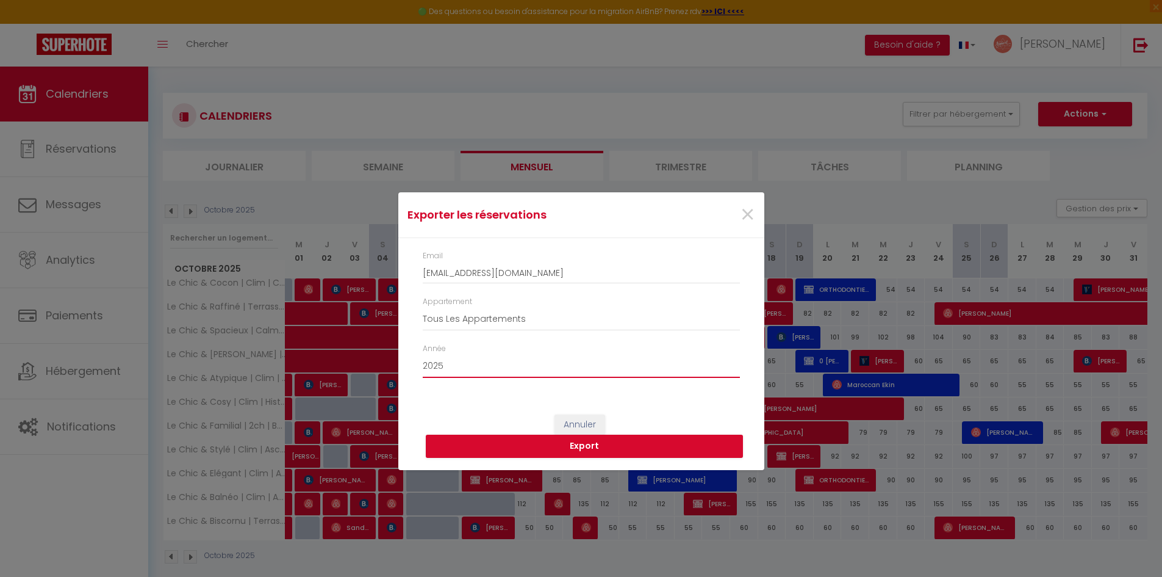
click at [501, 372] on select "2015 2016 2017 2018 2019 2020 2021 2022 2023 2024 2025 2026 2027 2028" at bounding box center [581, 366] width 317 height 23
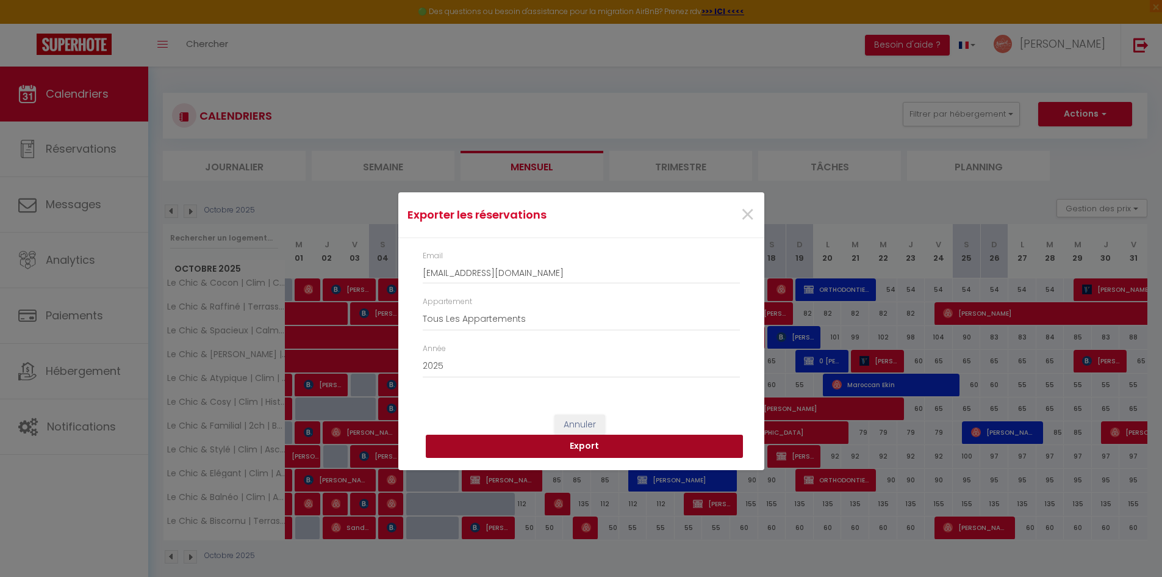
click at [546, 441] on button "Export" at bounding box center [584, 445] width 317 height 23
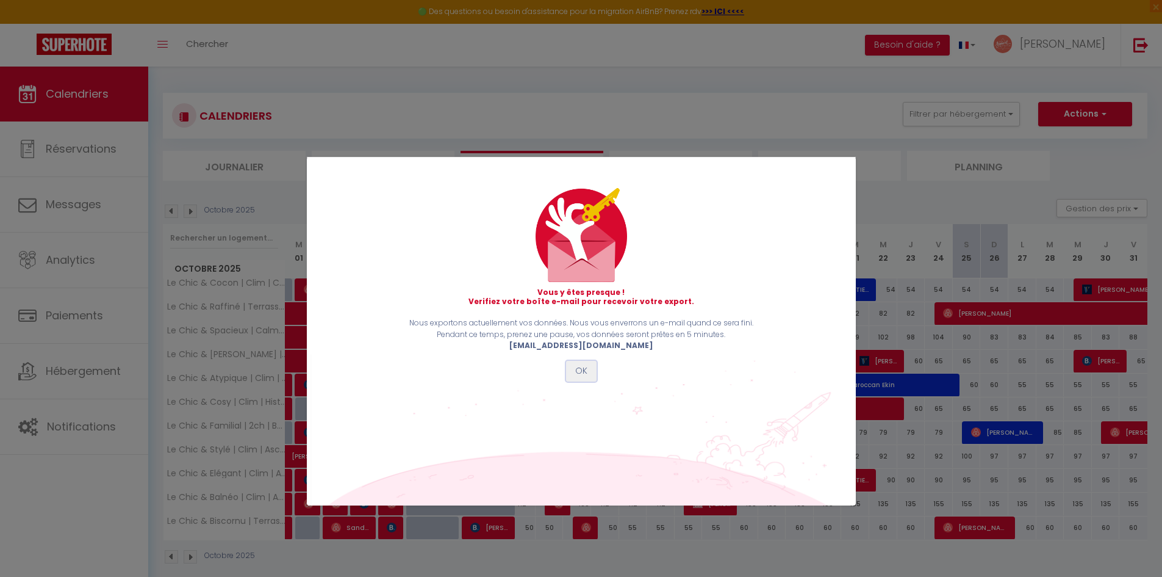
click at [588, 375] on button "OK" at bounding box center [581, 371] width 31 height 21
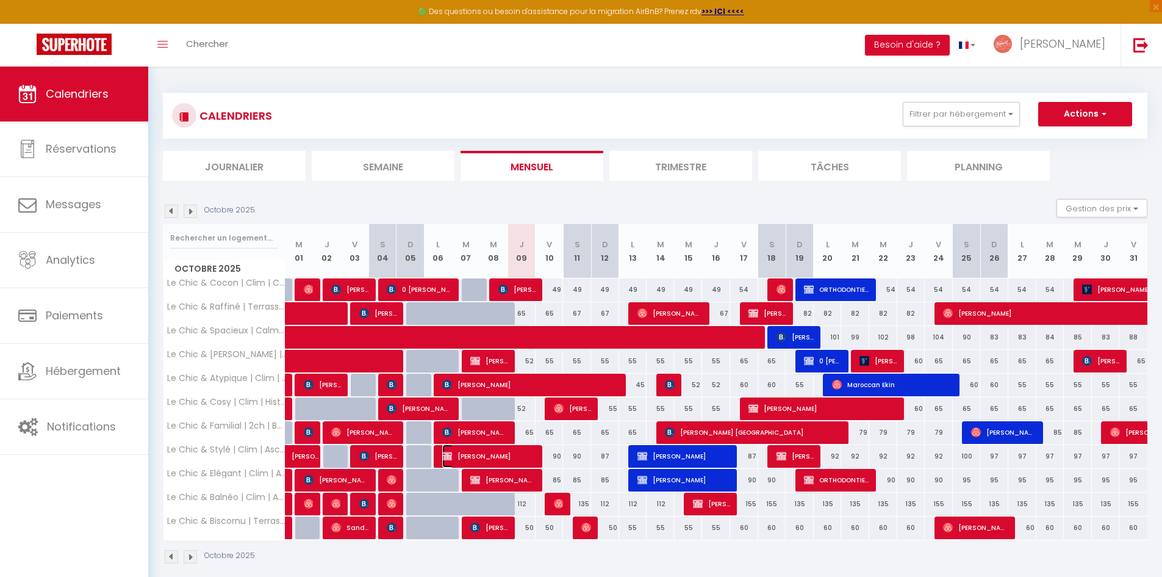
click at [532, 461] on span "[PERSON_NAME]" at bounding box center [488, 455] width 93 height 23
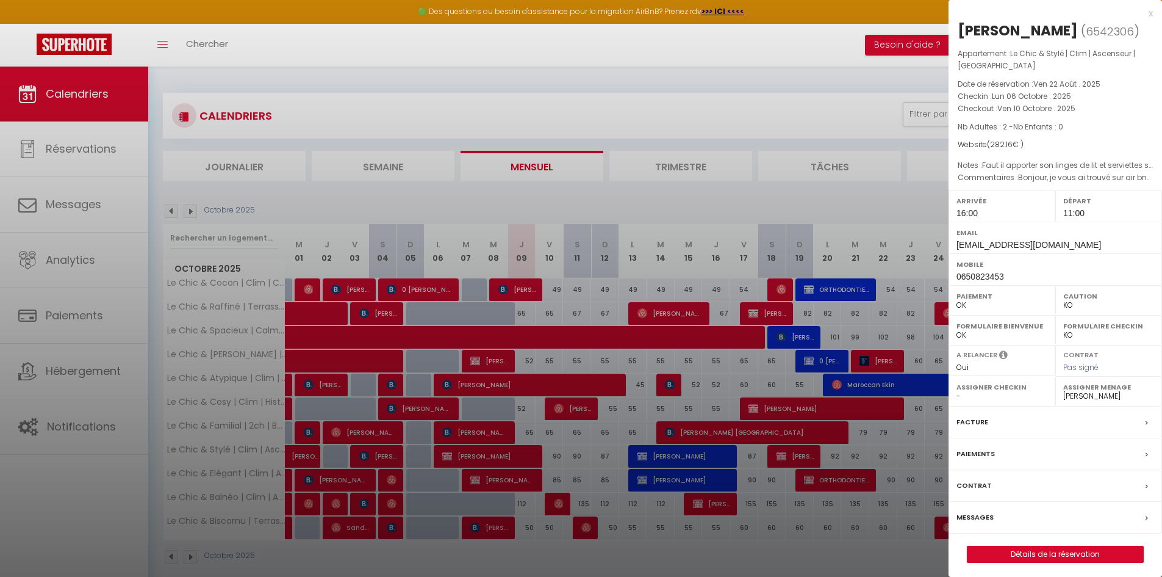
click at [1076, 215] on span "11:00" at bounding box center [1074, 213] width 21 height 10
click at [607, 430] on div at bounding box center [581, 288] width 1162 height 577
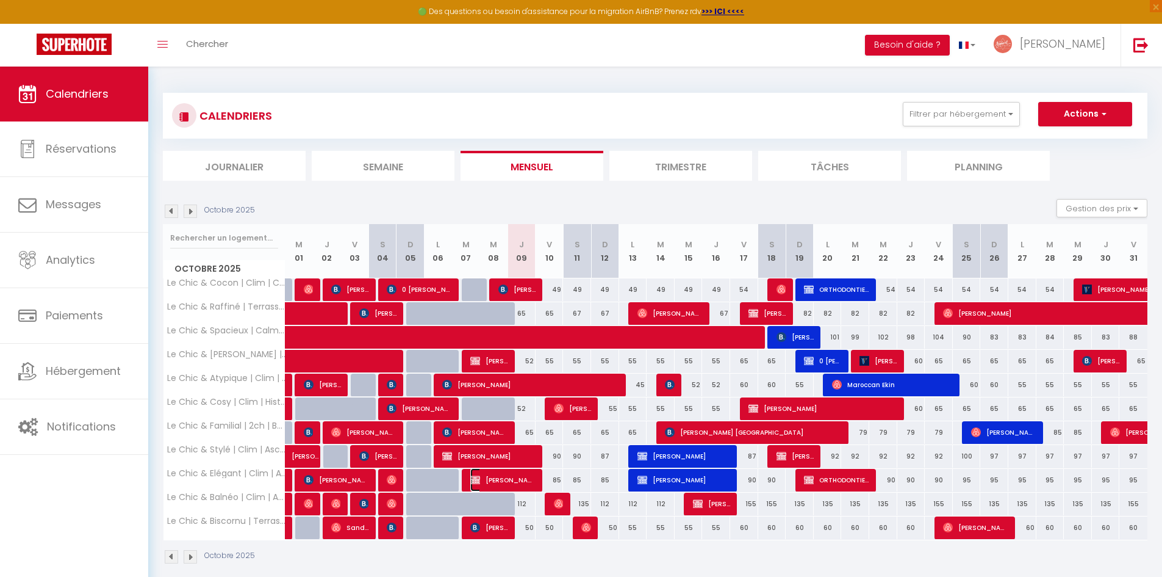
click at [506, 476] on span "[PERSON_NAME] [PERSON_NAME]" at bounding box center [502, 479] width 65 height 23
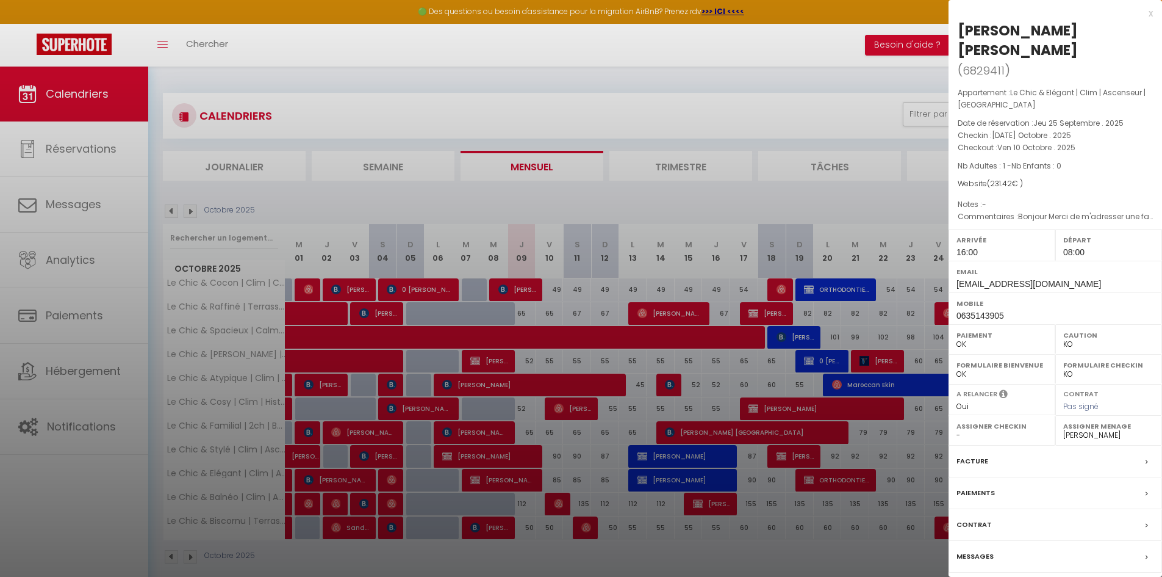
click at [528, 488] on div at bounding box center [581, 288] width 1162 height 577
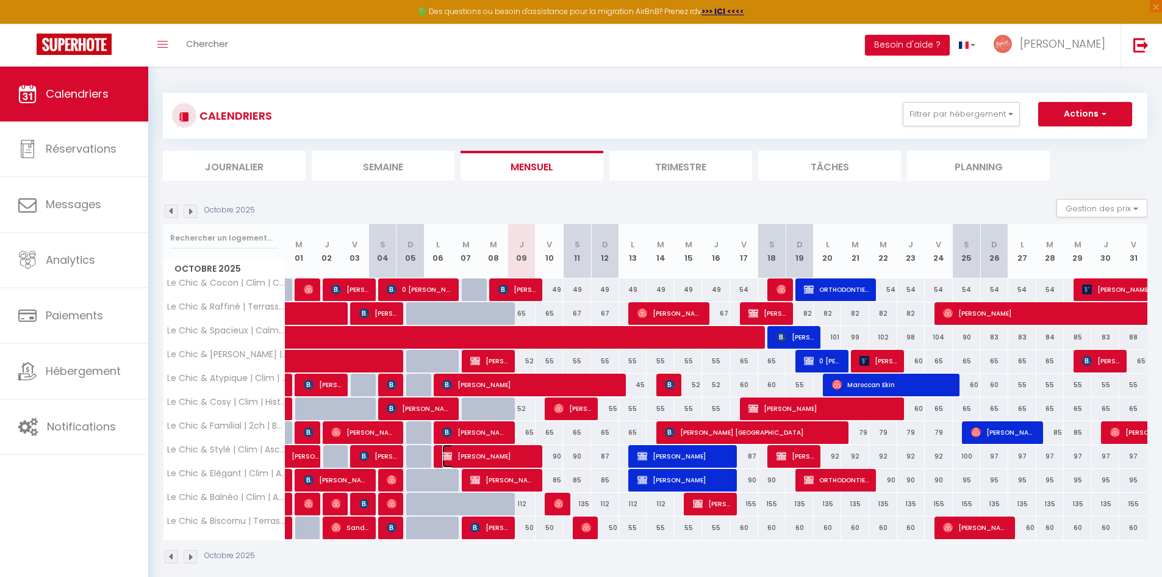
click at [527, 460] on span "[PERSON_NAME]" at bounding box center [488, 455] width 93 height 23
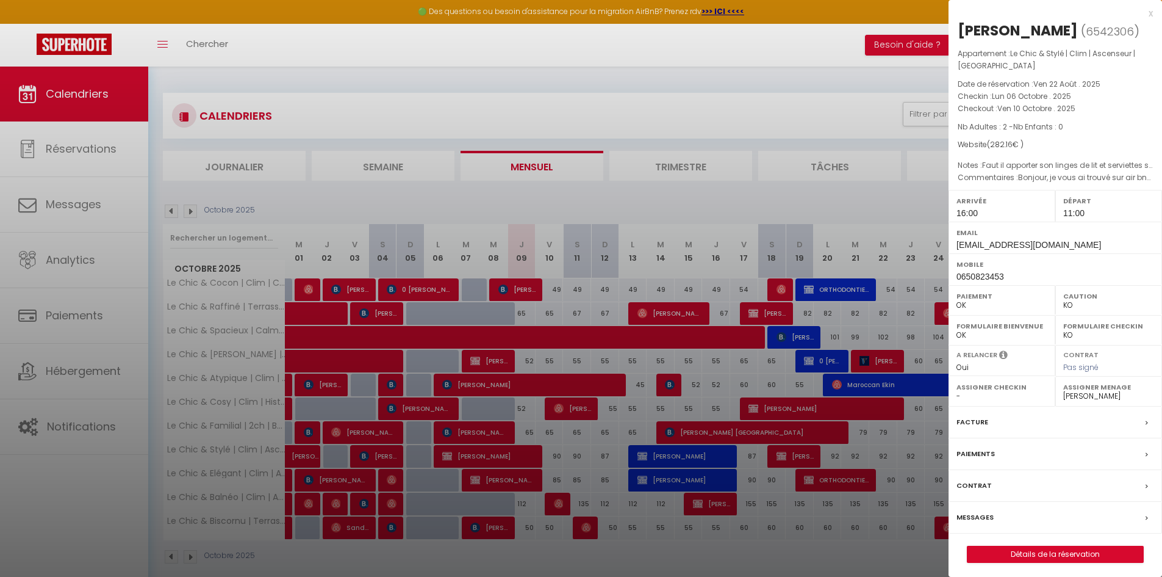
click at [1152, 13] on div "x" at bounding box center [1051, 13] width 204 height 15
